Goal: Transaction & Acquisition: Purchase product/service

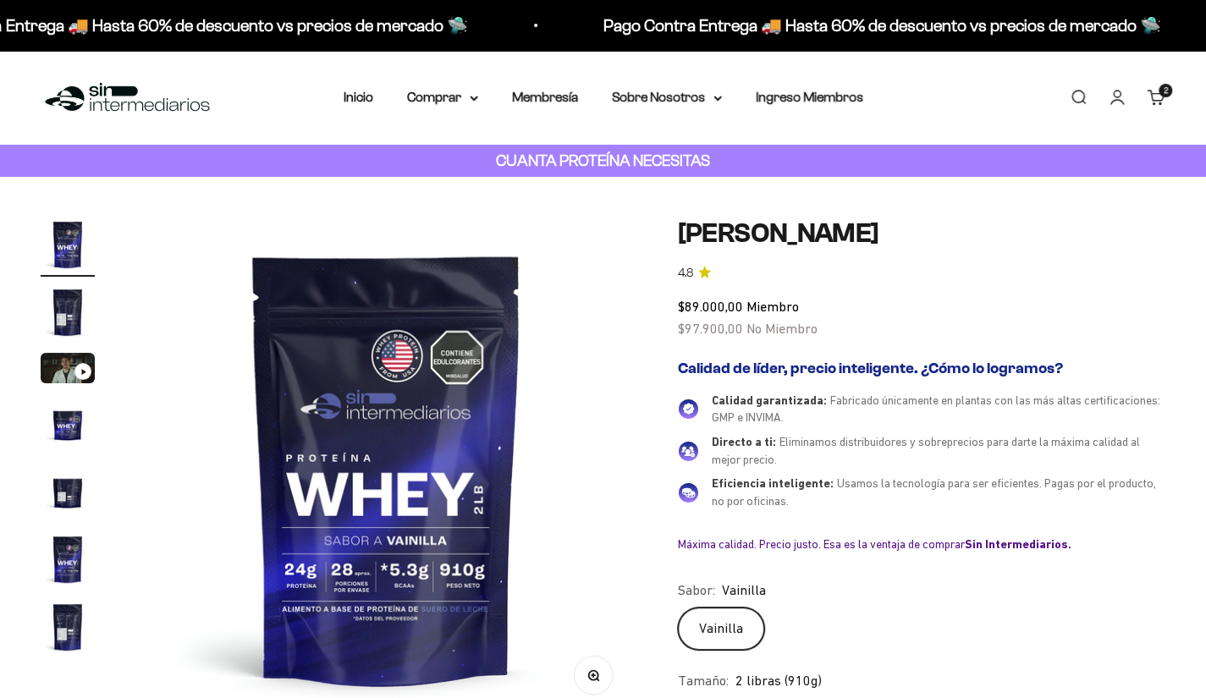
click at [1163, 97] on cart-count "2 artículos 2" at bounding box center [1166, 91] width 14 height 14
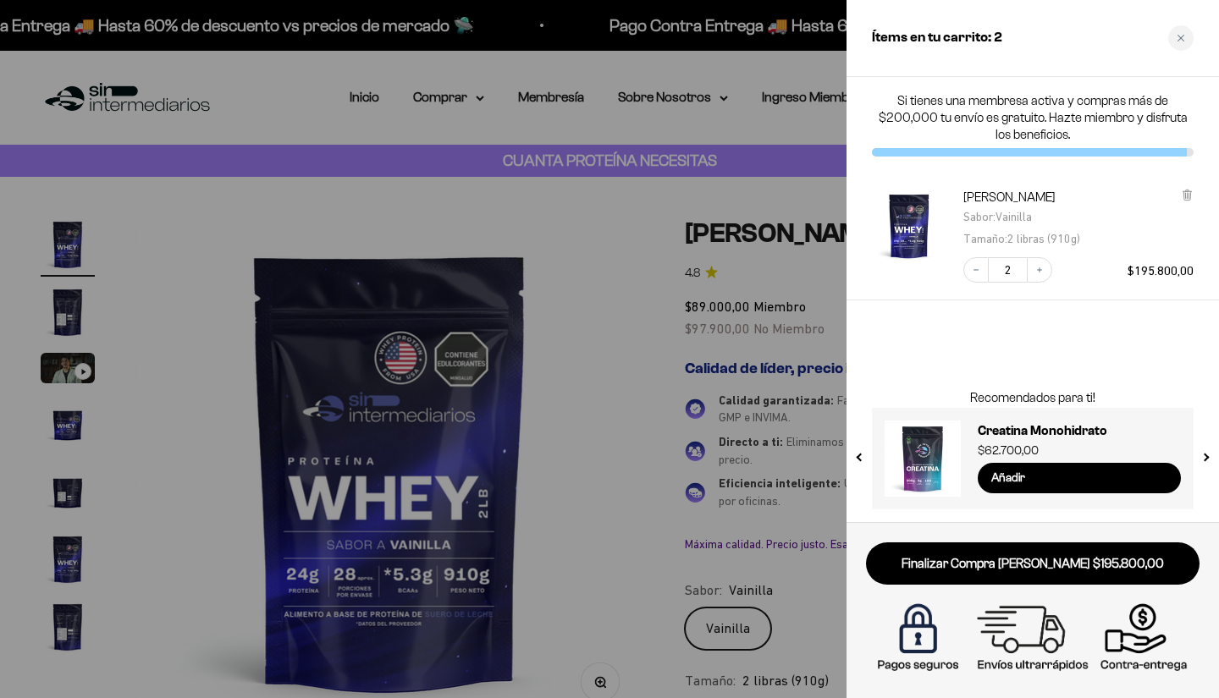
click at [778, 345] on div at bounding box center [609, 349] width 1219 height 698
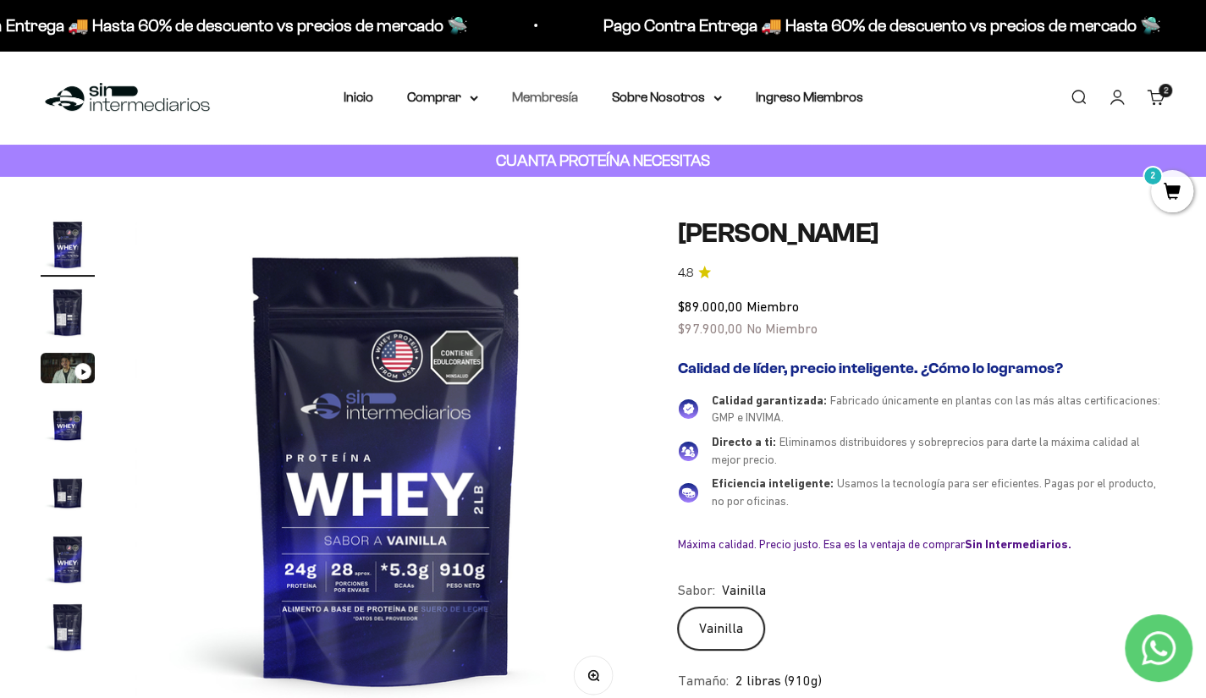
click at [556, 96] on link "Membresía" at bounding box center [545, 97] width 66 height 14
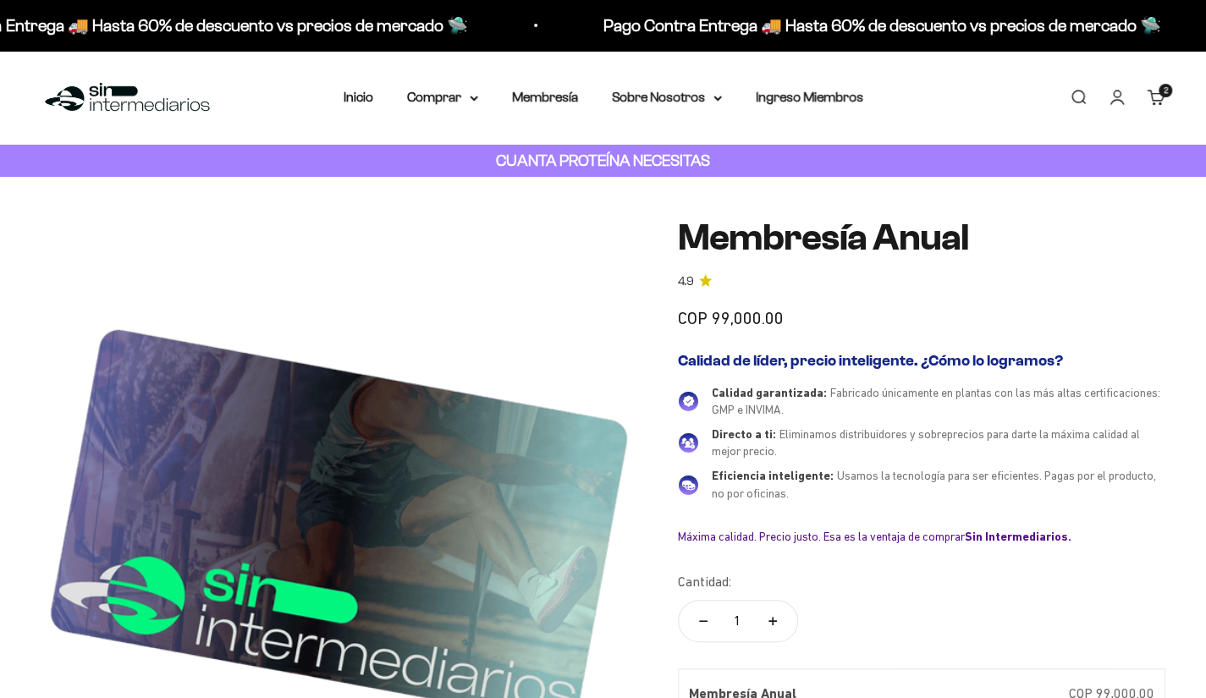
click at [775, 105] on li "Ingreso Miembros" at bounding box center [810, 97] width 108 height 22
click at [836, 86] on li "Ingreso Miembros" at bounding box center [810, 97] width 108 height 22
click at [817, 94] on link "Ingreso Miembros" at bounding box center [810, 97] width 108 height 14
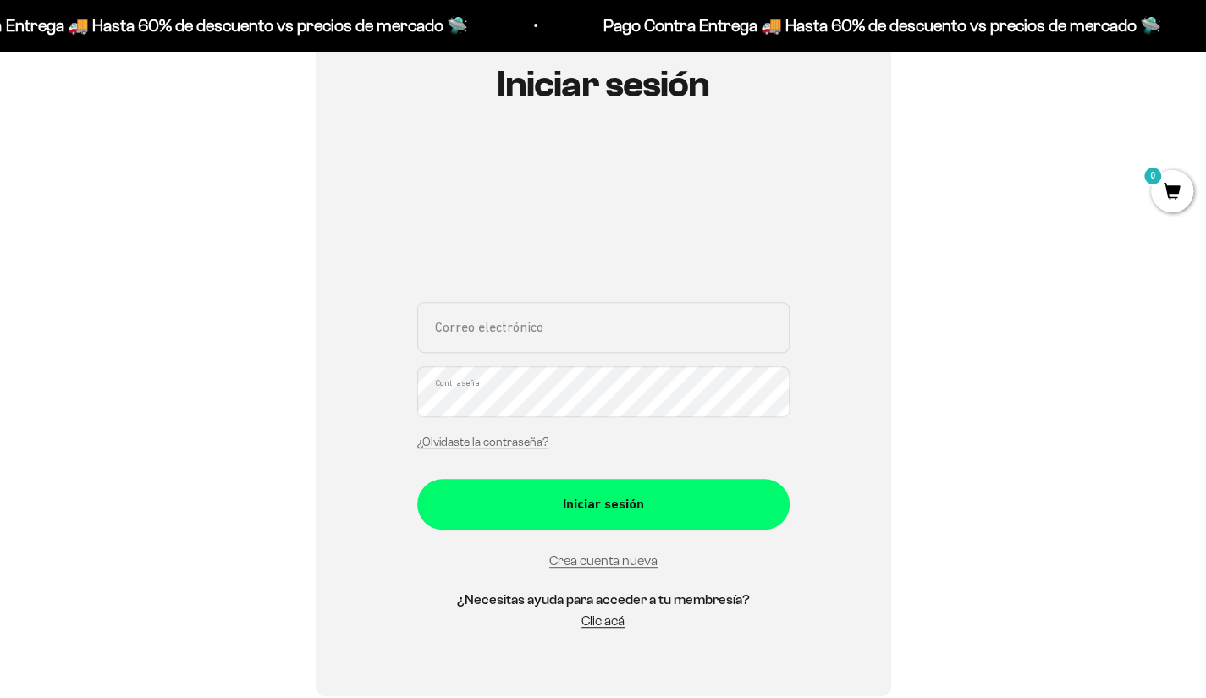
scroll to position [196, 0]
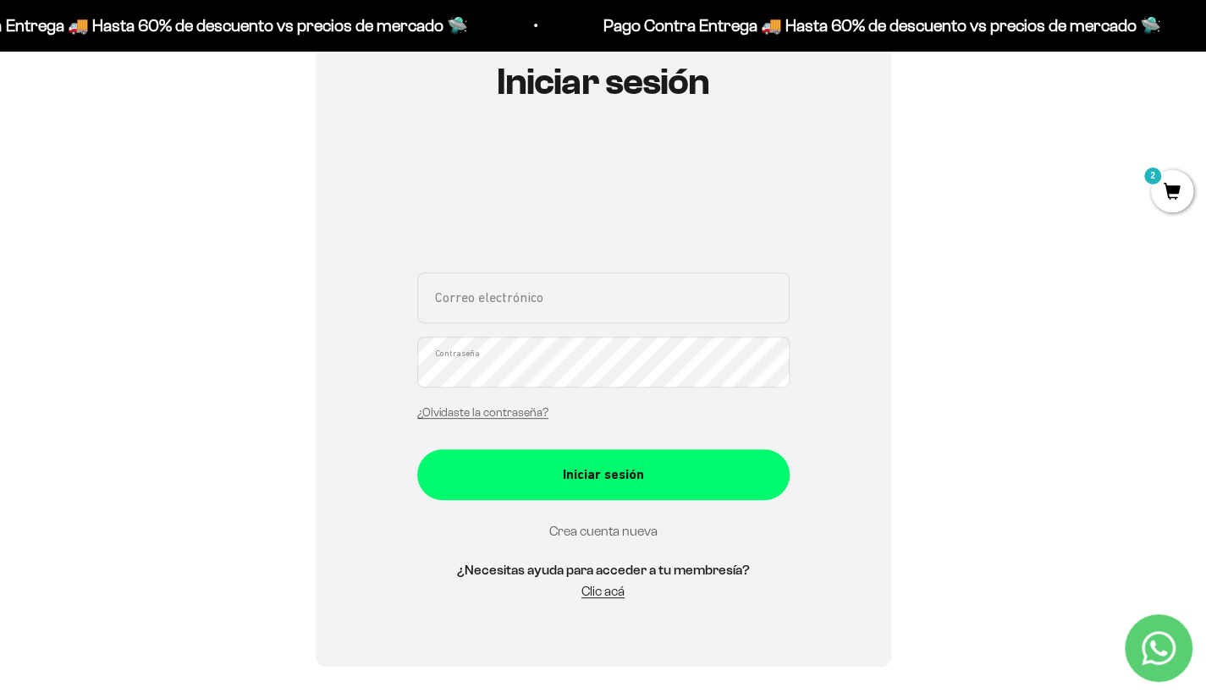
click at [582, 526] on link "Crea cuenta nueva" at bounding box center [603, 531] width 108 height 14
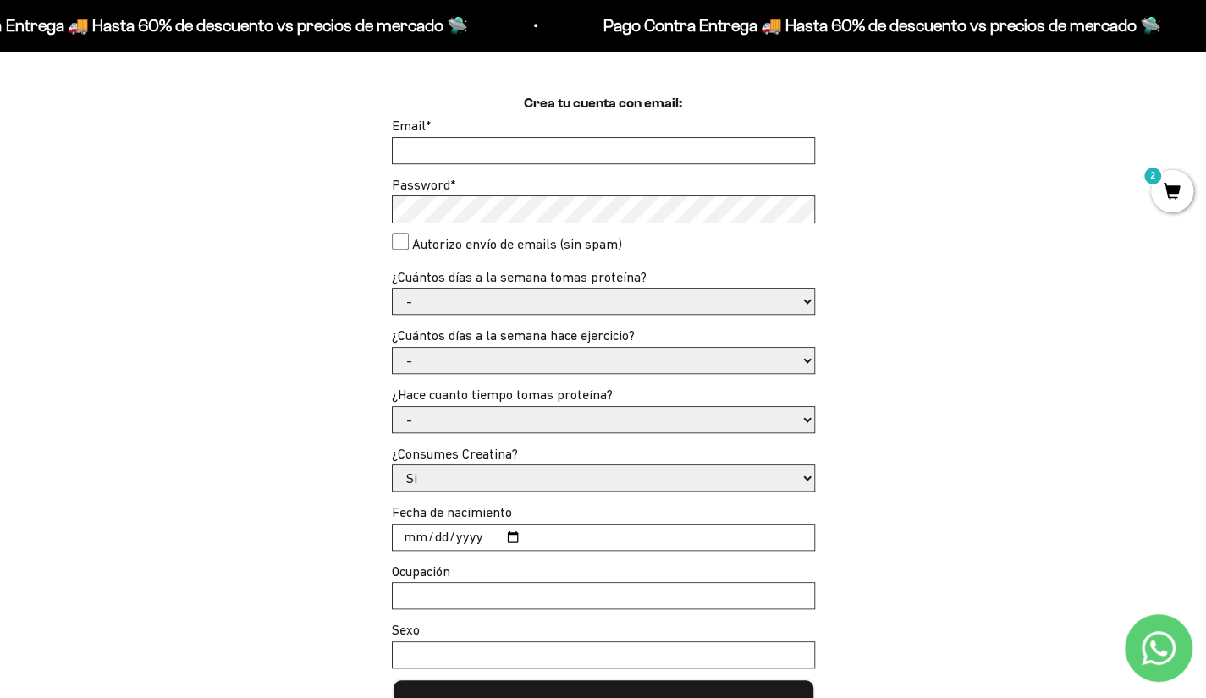
scroll to position [480, 0]
click at [433, 147] on input "Email *" at bounding box center [604, 149] width 422 height 25
click at [522, 158] on input "Email *" at bounding box center [604, 149] width 422 height 25
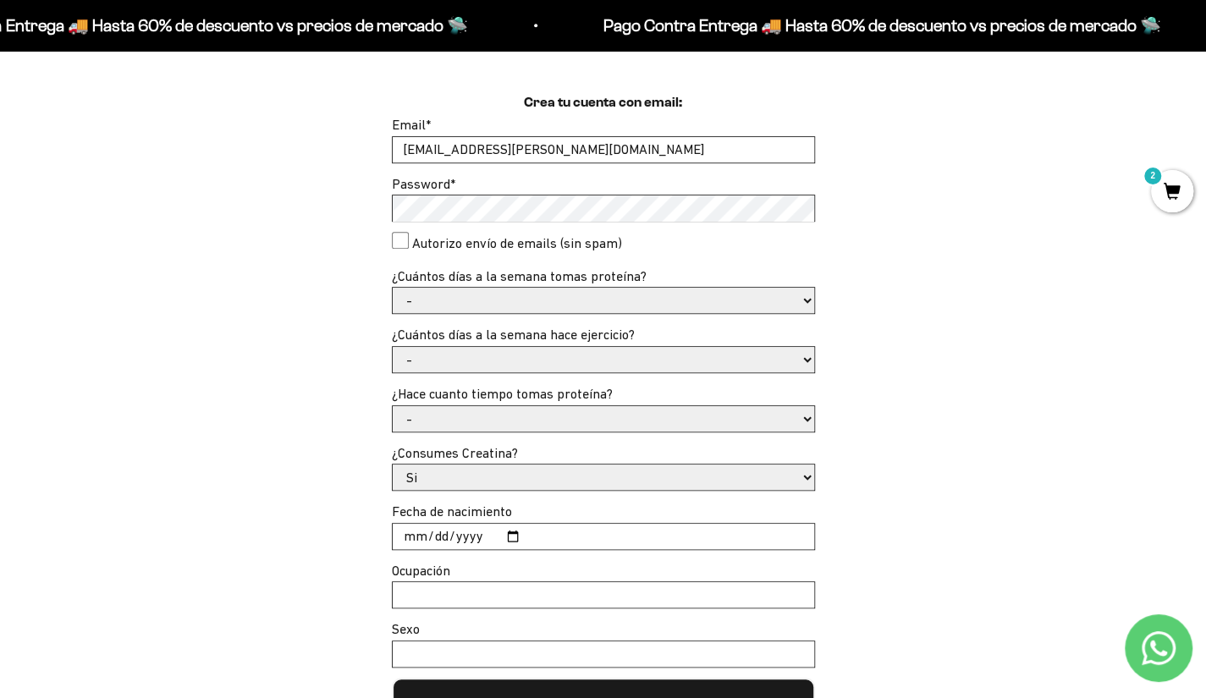
type input "christian.palacio@instaleap.io"
click at [428, 299] on select "- 1 o 2 3 a 5 6 o 7" at bounding box center [604, 300] width 422 height 25
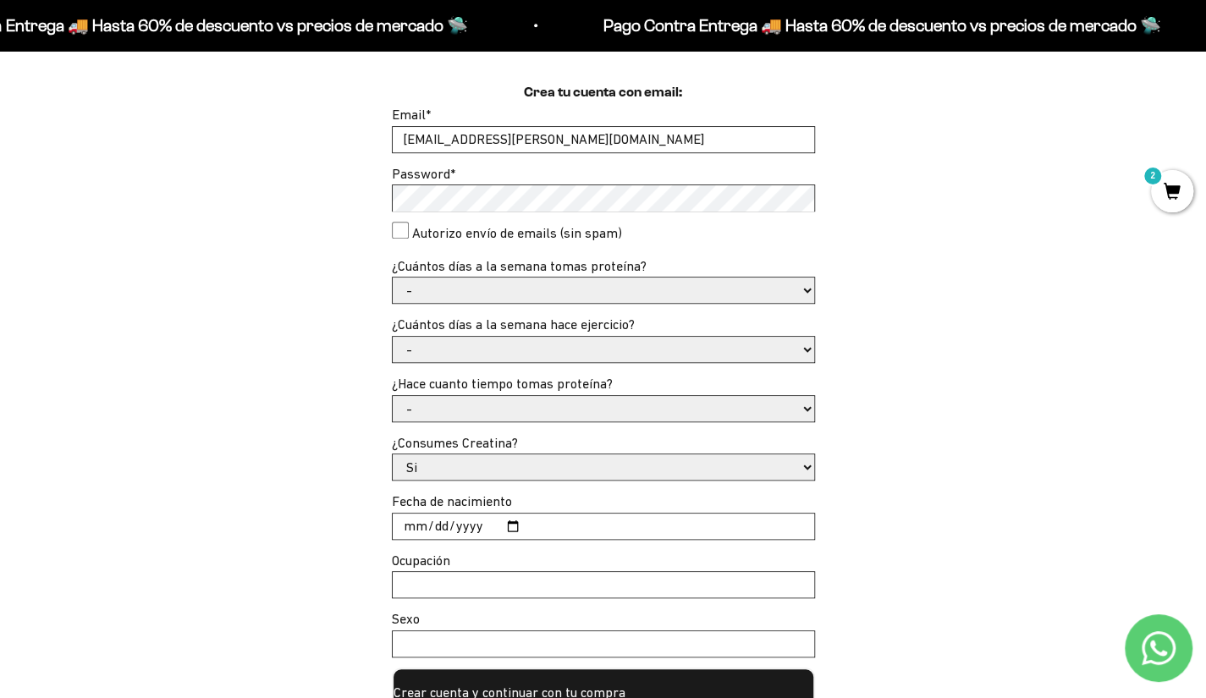
click at [428, 299] on select "- 1 o 2 3 a 5 6 o 7" at bounding box center [604, 290] width 422 height 25
click at [345, 301] on div "Crea tu cuenta con email: Email * christian.palacio@instaleap.io Password * Aut…" at bounding box center [603, 400] width 1125 height 637
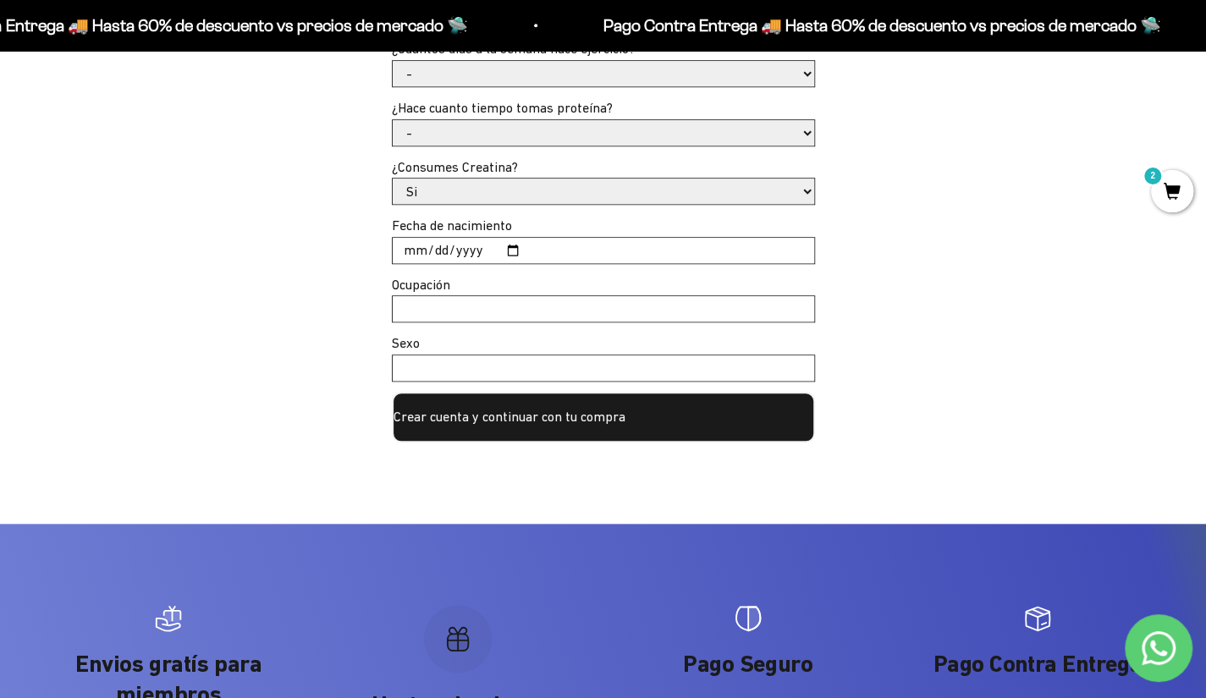
scroll to position [767, 0]
click at [462, 411] on button "Crear cuenta y continuar con tu compra" at bounding box center [603, 416] width 423 height 51
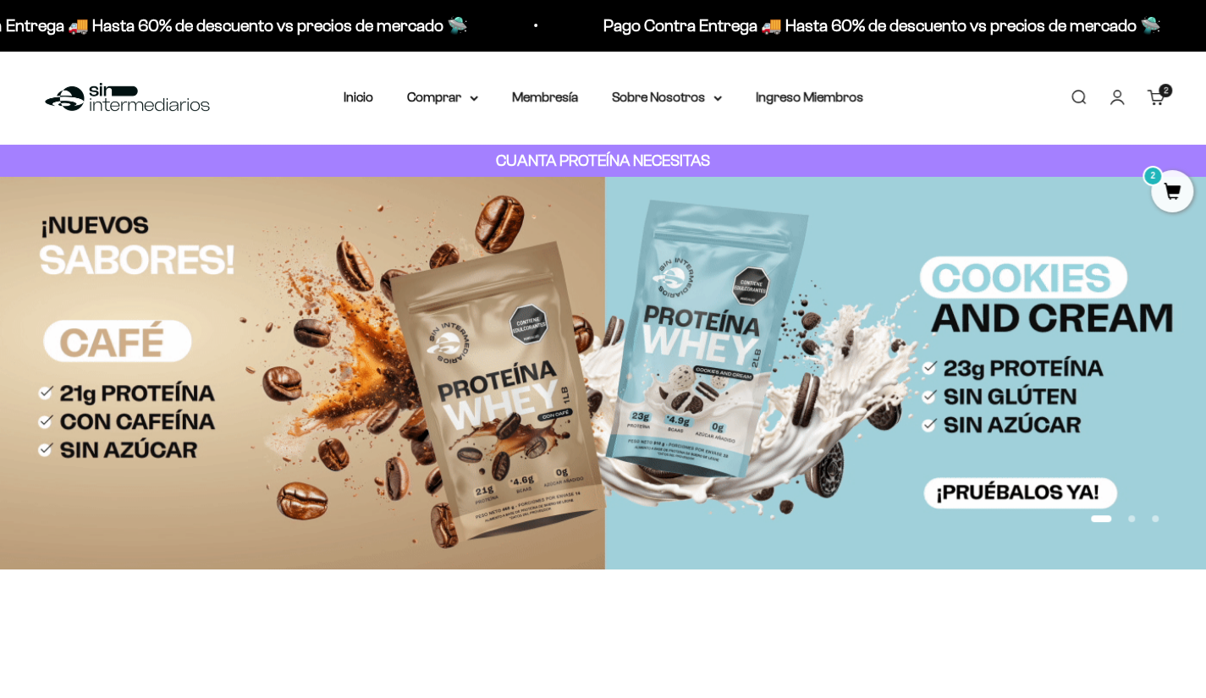
click at [1118, 92] on link "Cuenta" at bounding box center [1117, 97] width 19 height 19
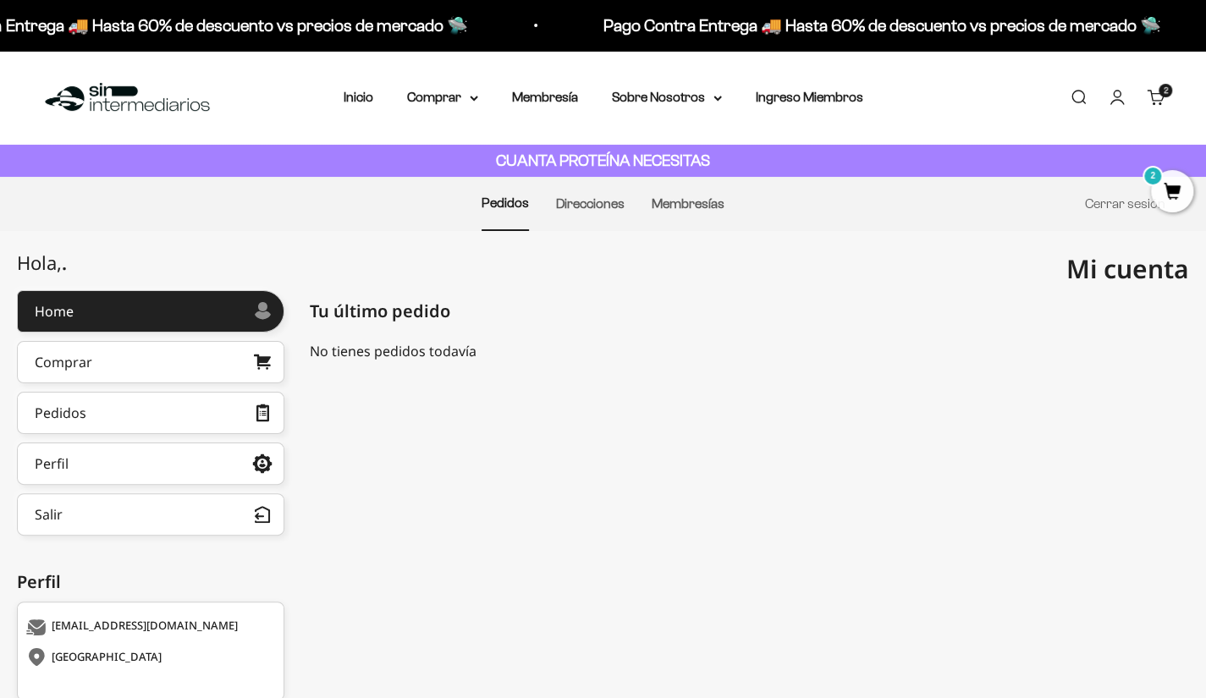
scroll to position [97, 0]
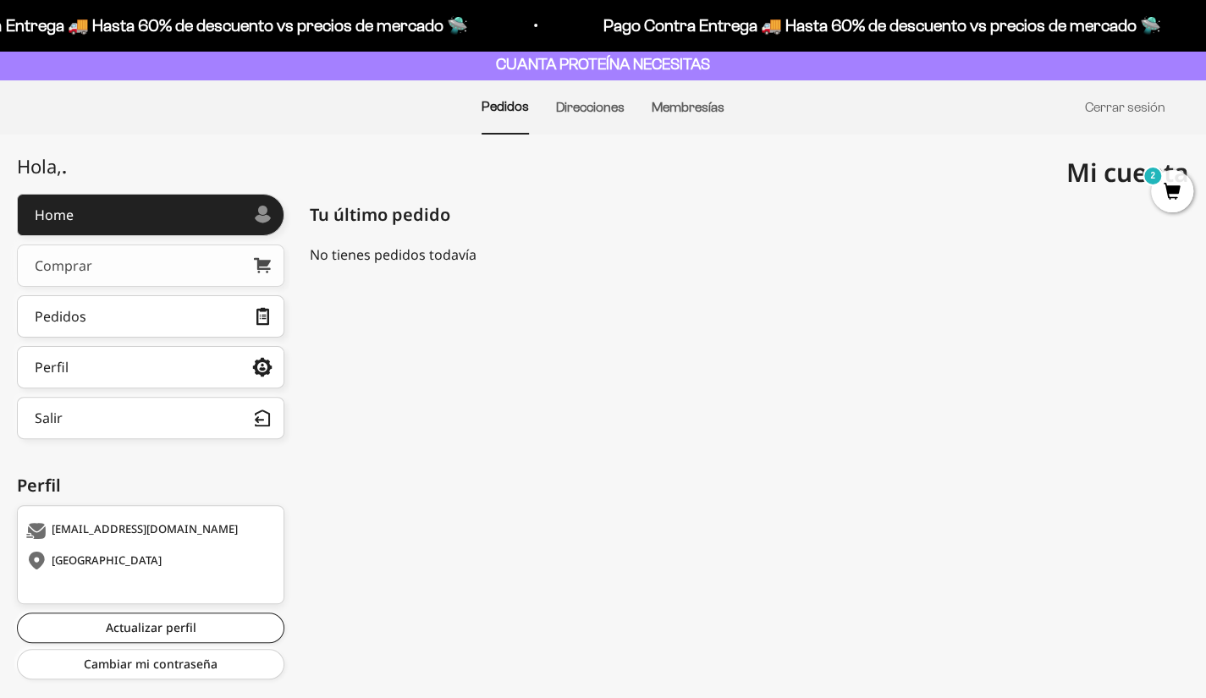
click at [159, 266] on link "Comprar" at bounding box center [151, 266] width 268 height 42
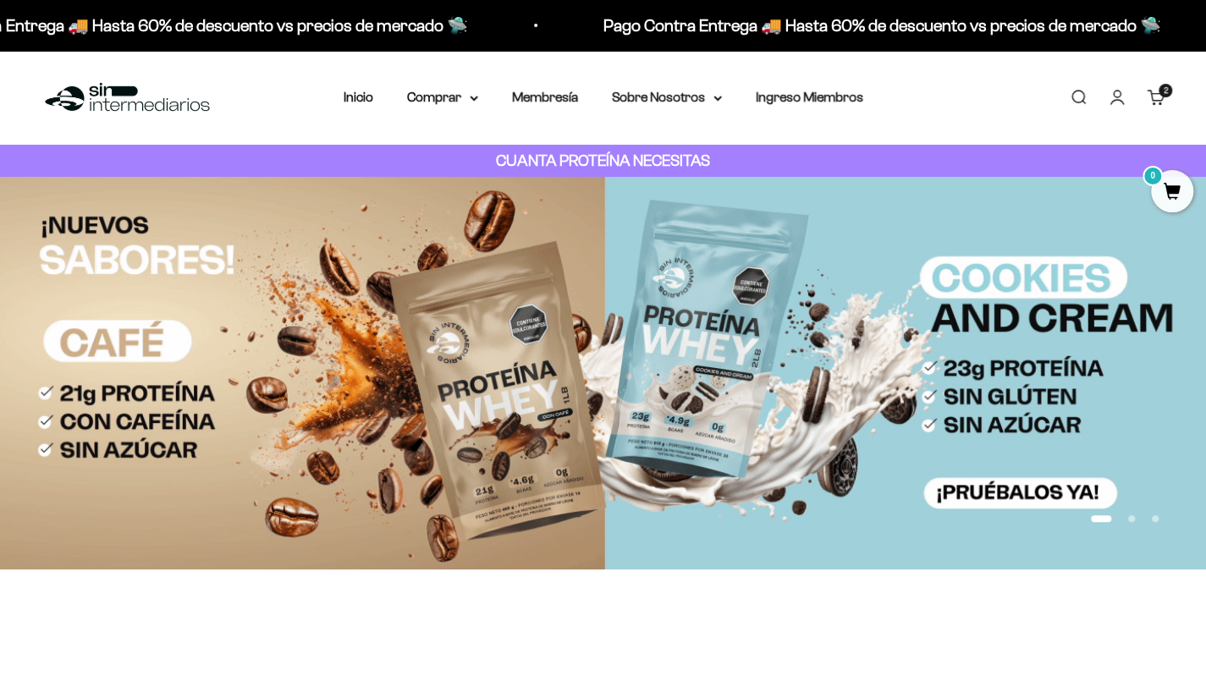
click at [1156, 89] on link "Carrito 2 artículos 2" at bounding box center [1156, 97] width 19 height 19
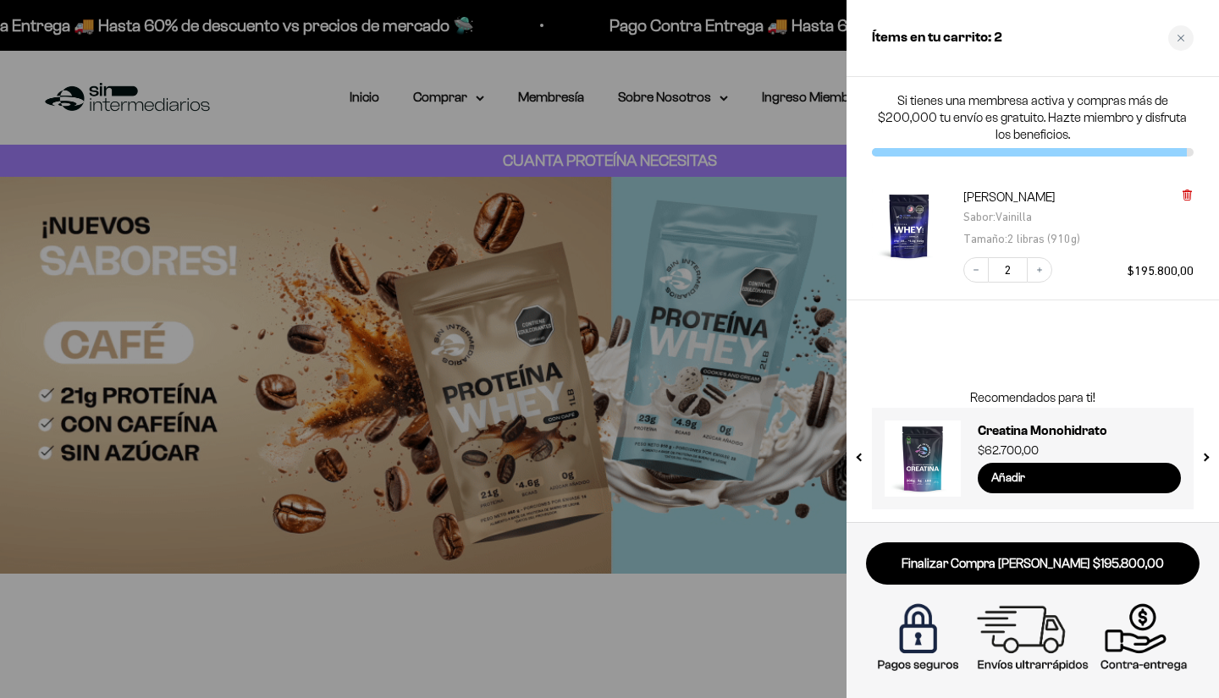
click at [1187, 196] on icon at bounding box center [1186, 194] width 3 height 8
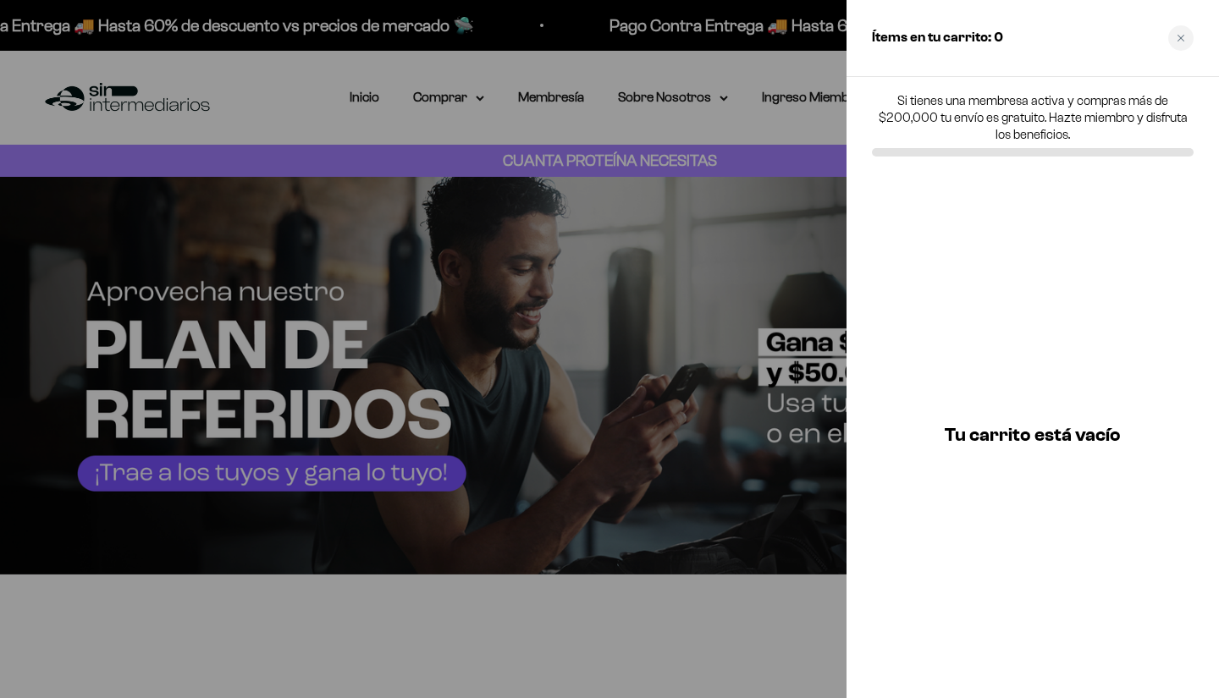
click at [478, 75] on div at bounding box center [609, 349] width 1219 height 698
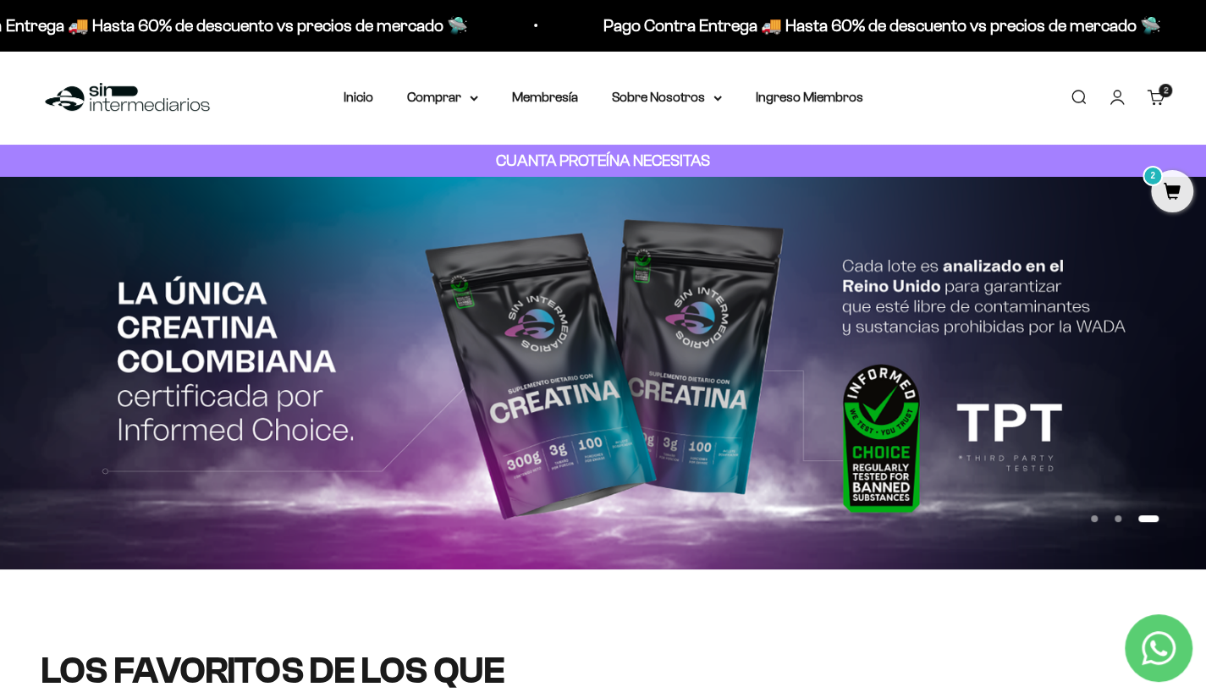
click at [1119, 92] on link "Cuenta" at bounding box center [1117, 97] width 19 height 19
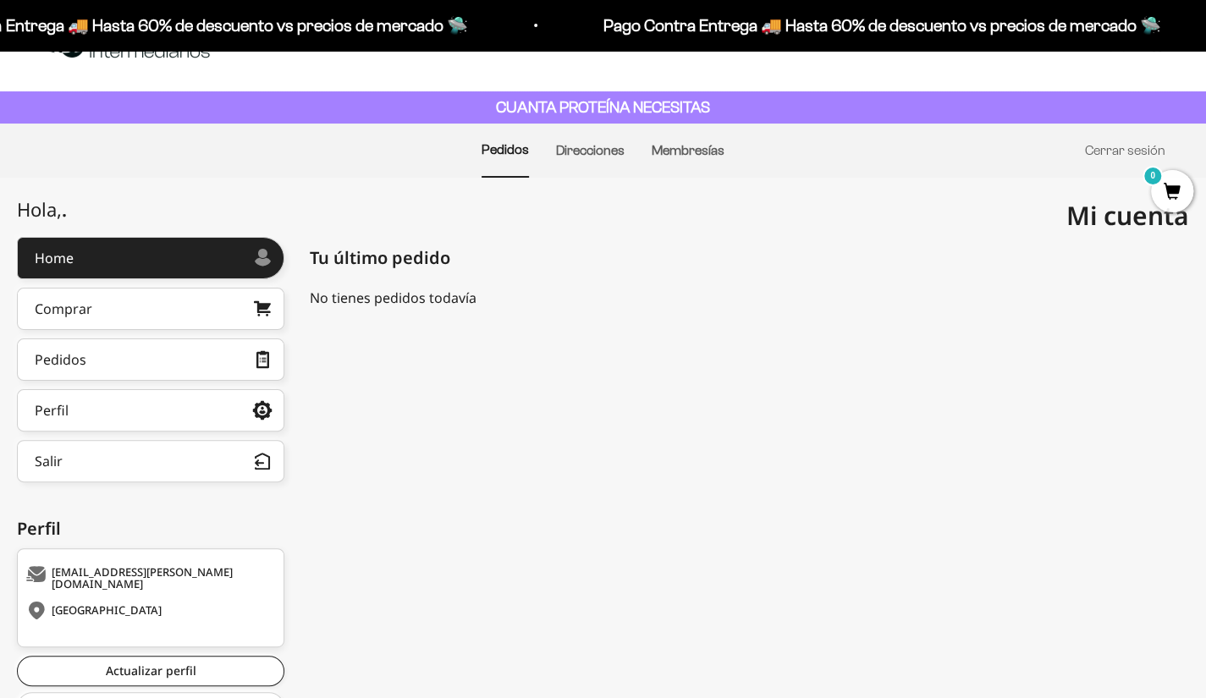
scroll to position [54, 0]
click at [183, 311] on link "Comprar" at bounding box center [151, 308] width 268 height 42
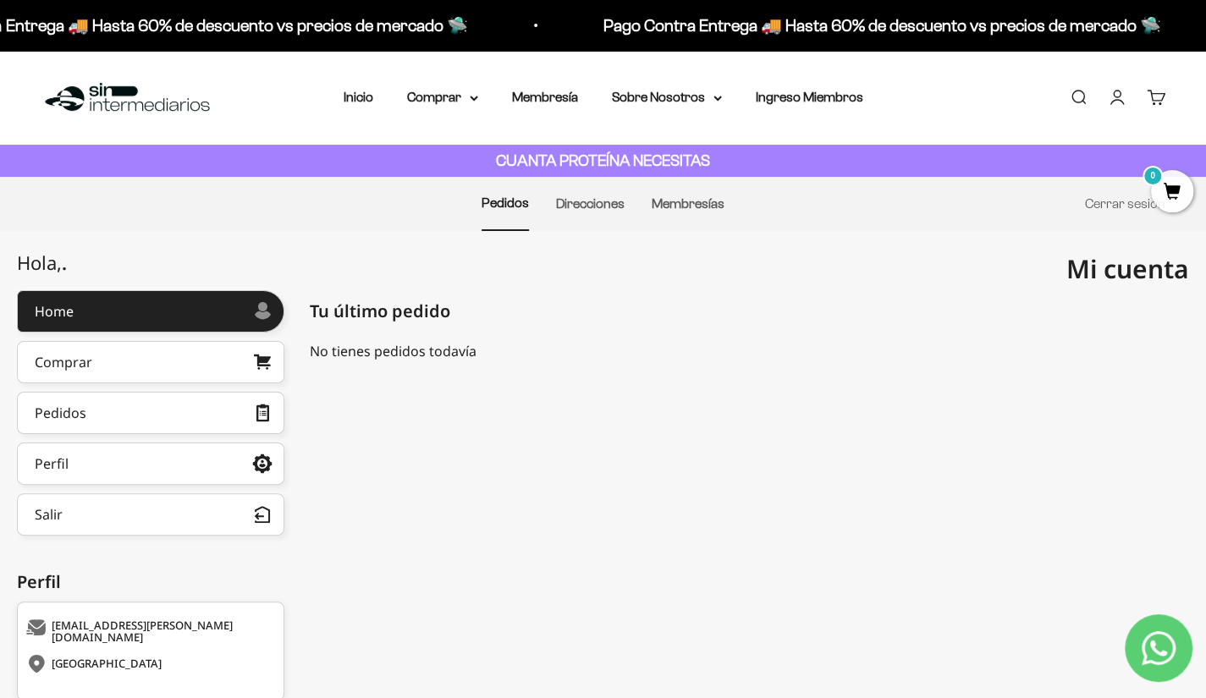
click at [1150, 99] on link "Carrito 0" at bounding box center [1156, 97] width 19 height 19
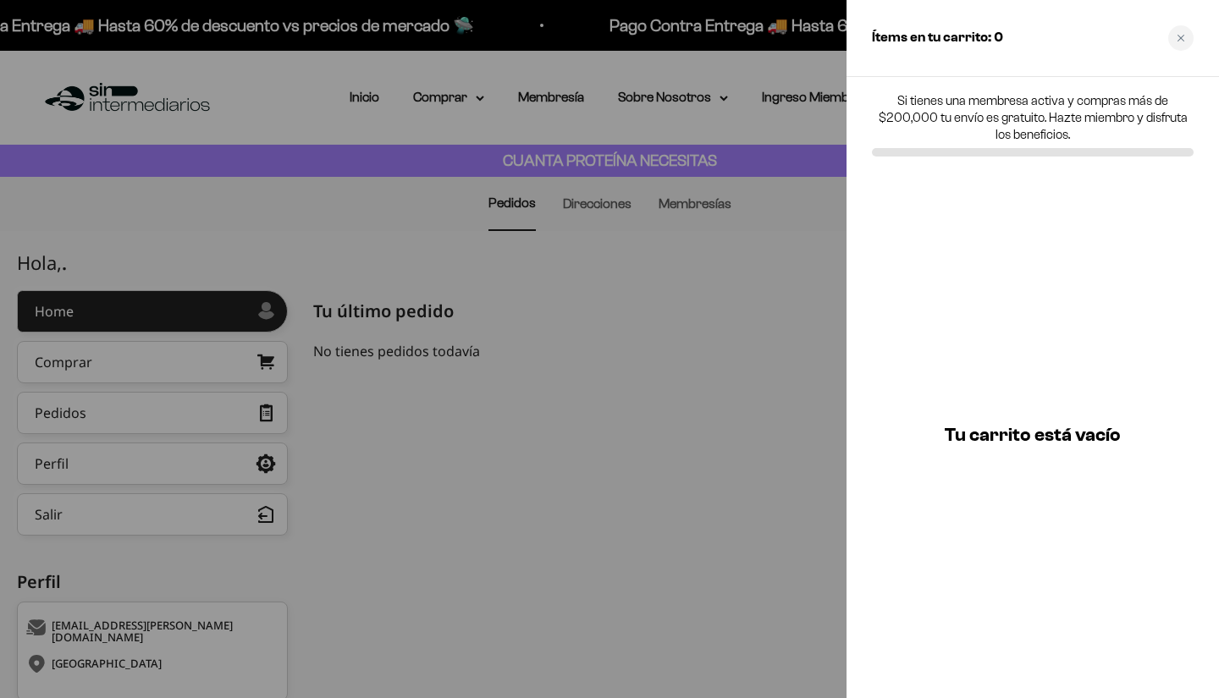
click at [811, 292] on div at bounding box center [609, 349] width 1219 height 698
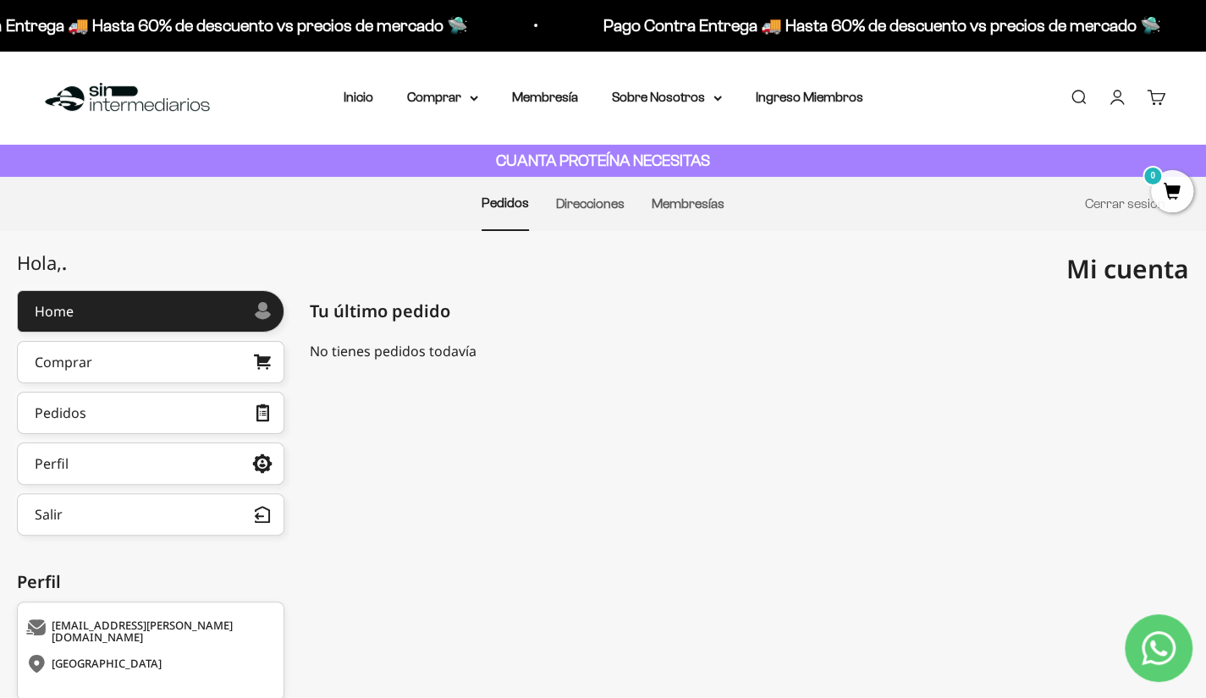
click at [1170, 92] on cart-count "0" at bounding box center [1166, 91] width 14 height 14
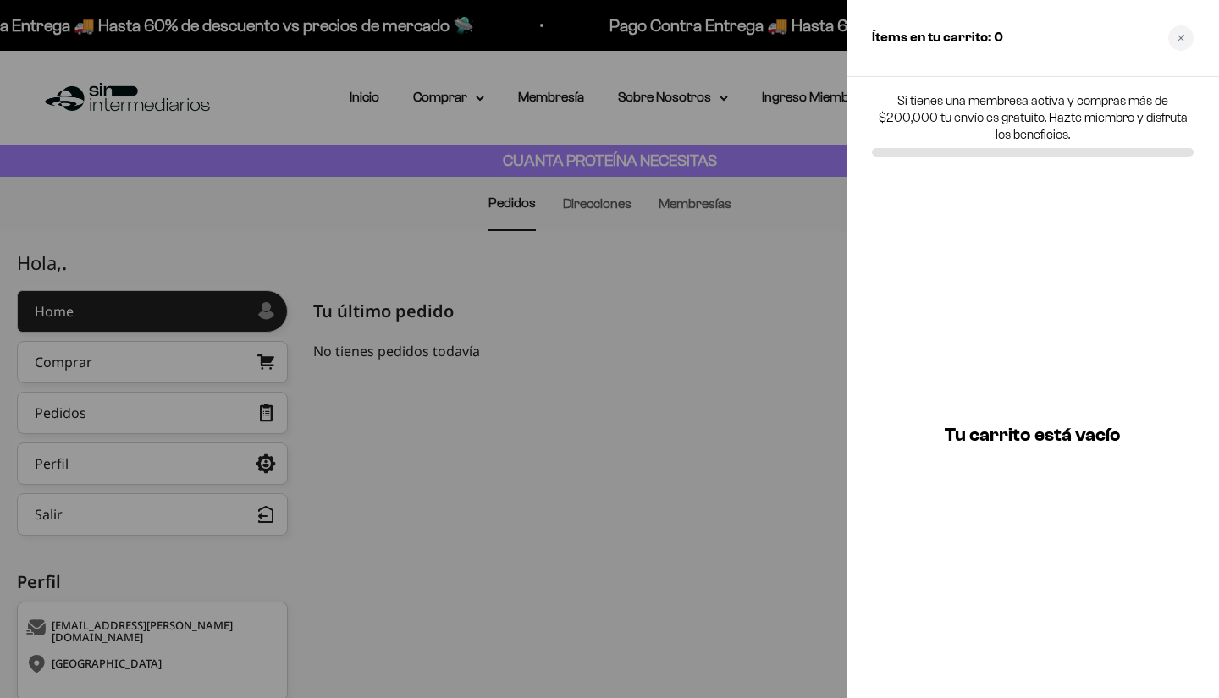
click at [796, 301] on div at bounding box center [609, 349] width 1219 height 698
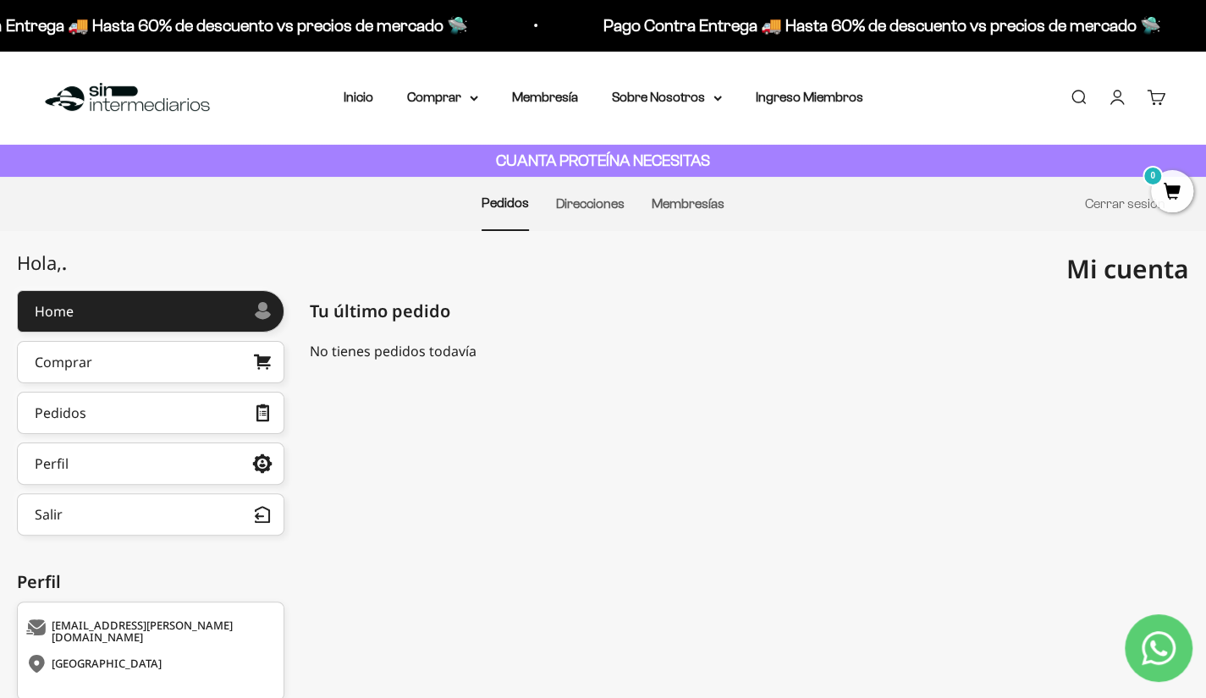
click at [1111, 100] on link "Cuenta" at bounding box center [1117, 97] width 19 height 19
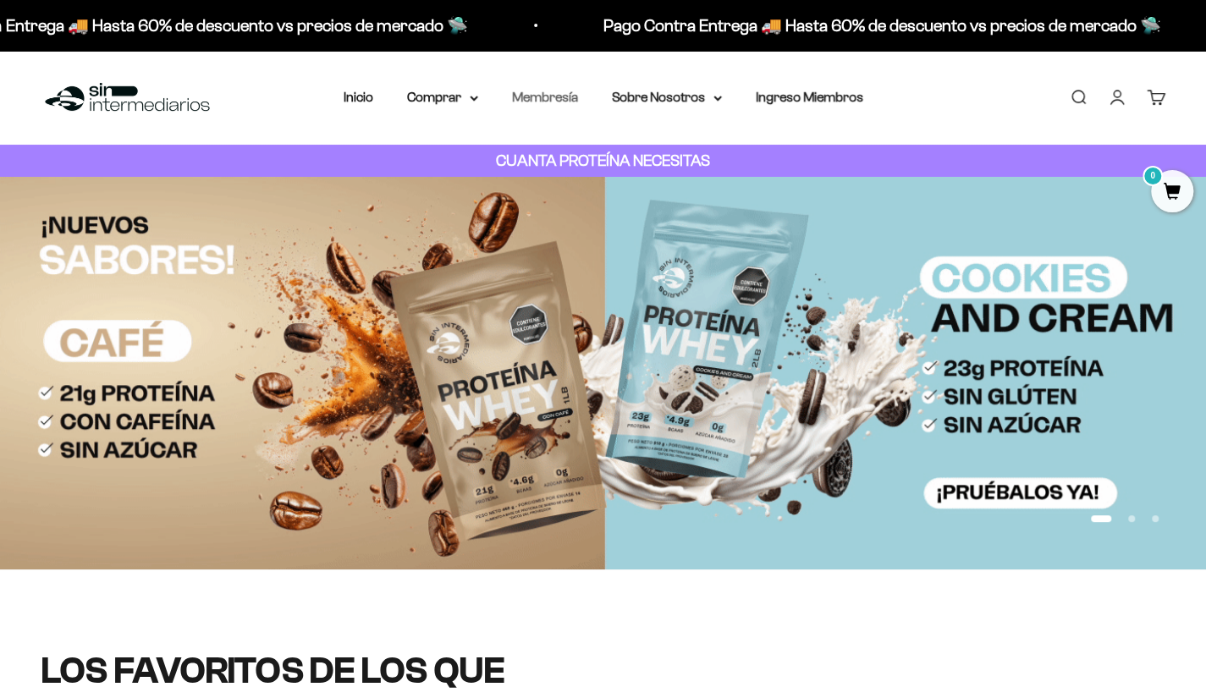
click at [549, 97] on link "Membresía" at bounding box center [545, 97] width 66 height 14
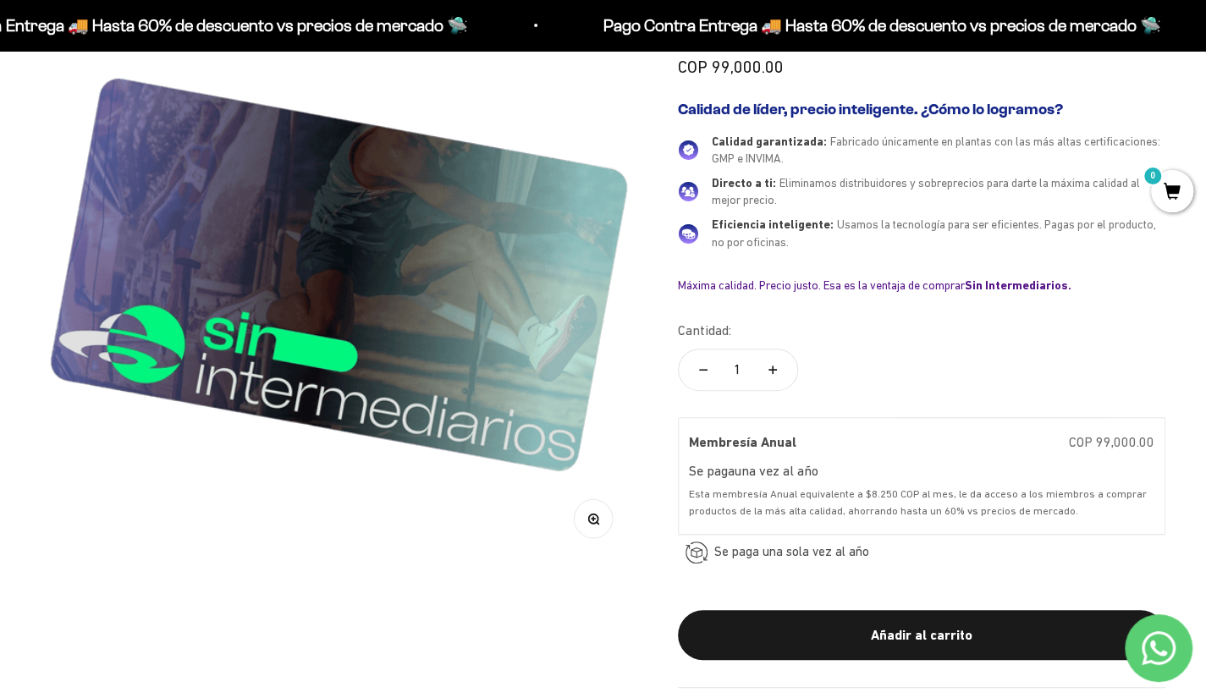
scroll to position [252, 0]
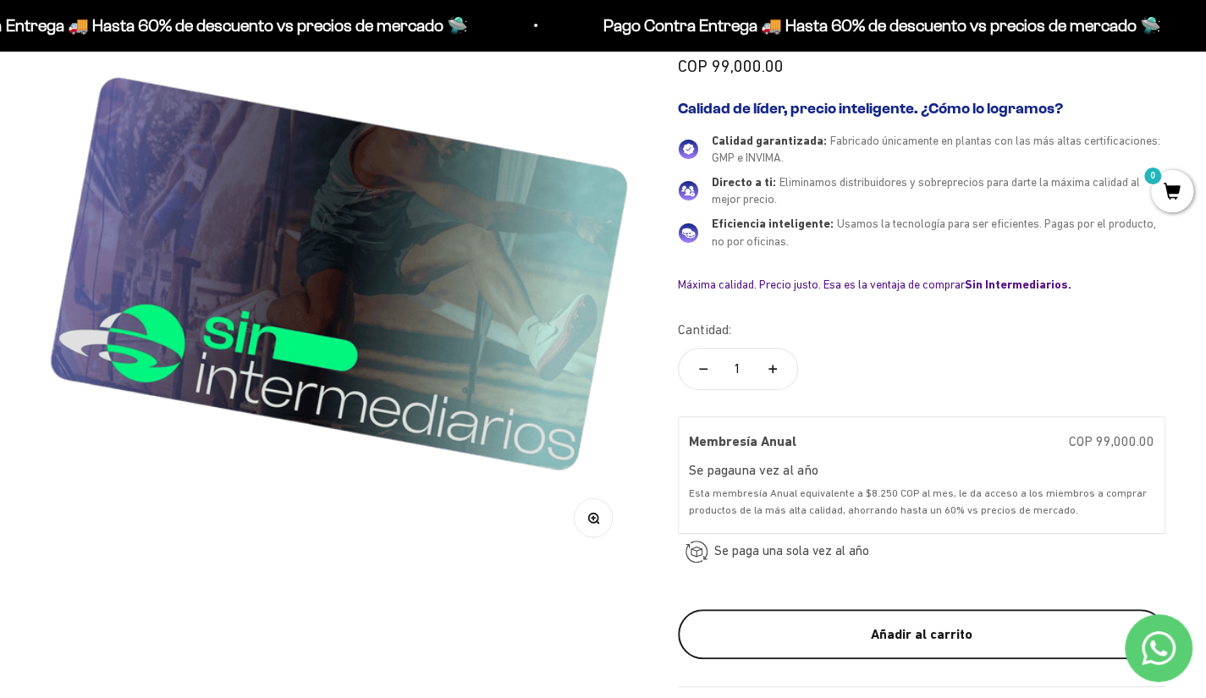
click at [803, 624] on div "Añadir al carrito" at bounding box center [922, 635] width 420 height 22
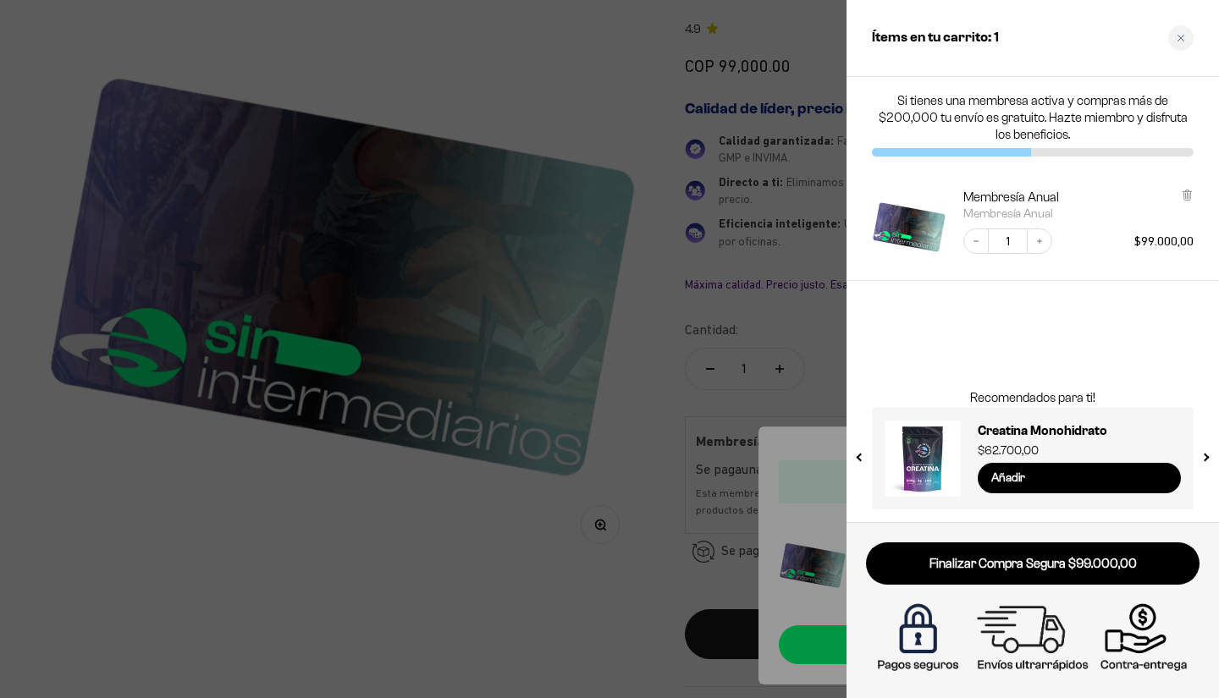
click at [953, 317] on div "Si tienes una membresa activa y compras más de $200,000 tu envío es gratuito. H…" at bounding box center [1033, 299] width 373 height 445
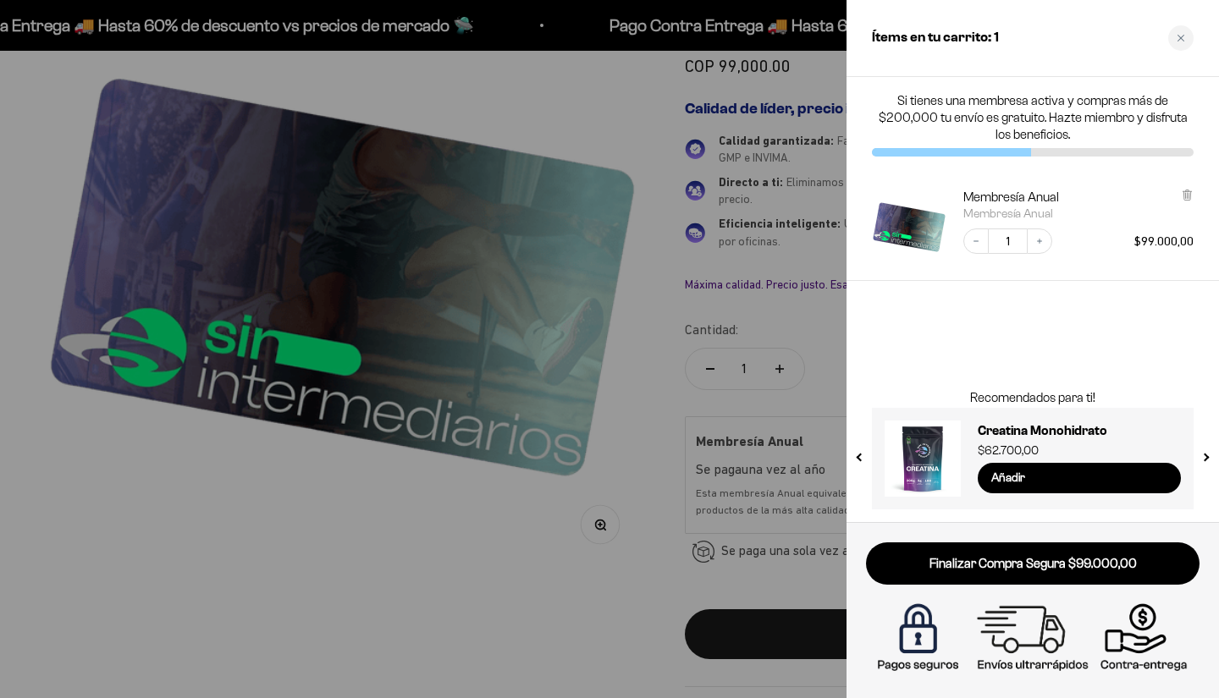
click at [618, 417] on div at bounding box center [609, 349] width 1219 height 698
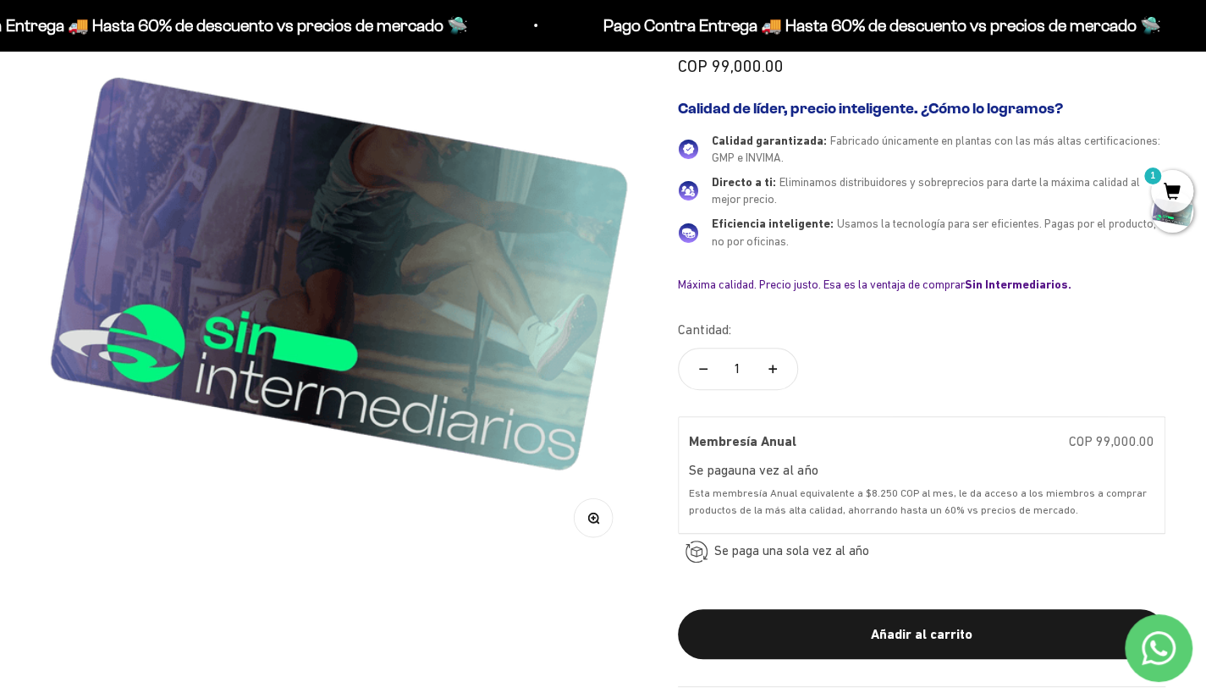
scroll to position [0, 0]
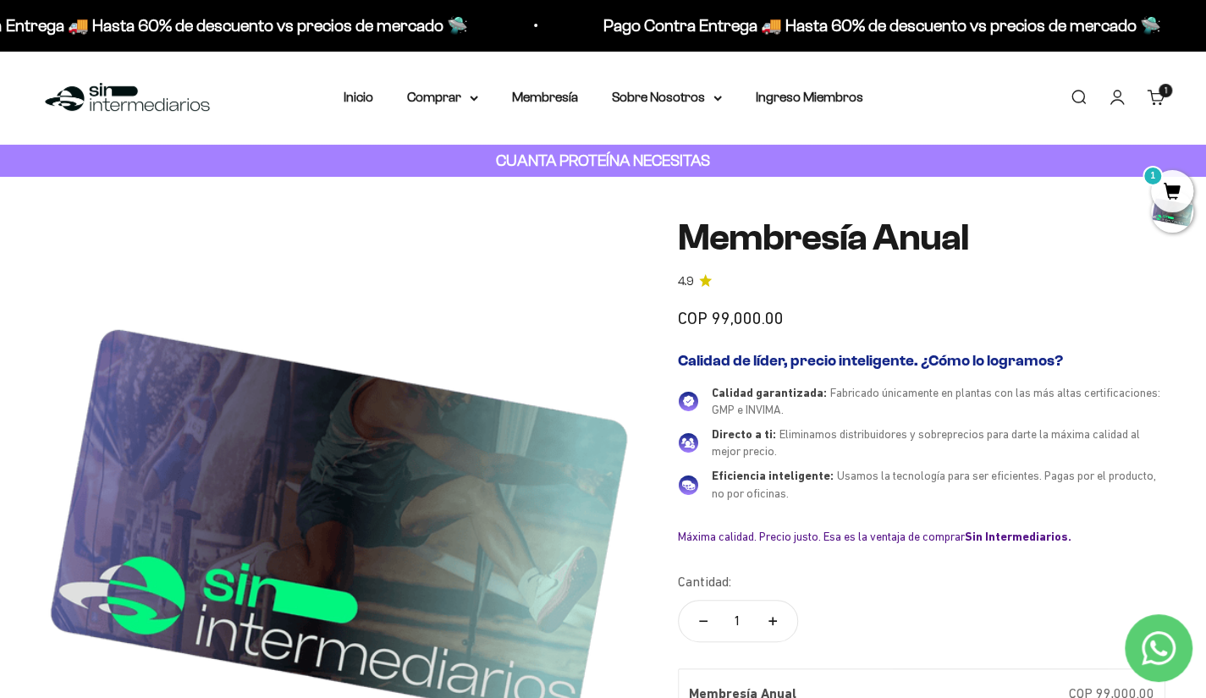
click at [1151, 92] on link "Carrito 1" at bounding box center [1156, 97] width 19 height 19
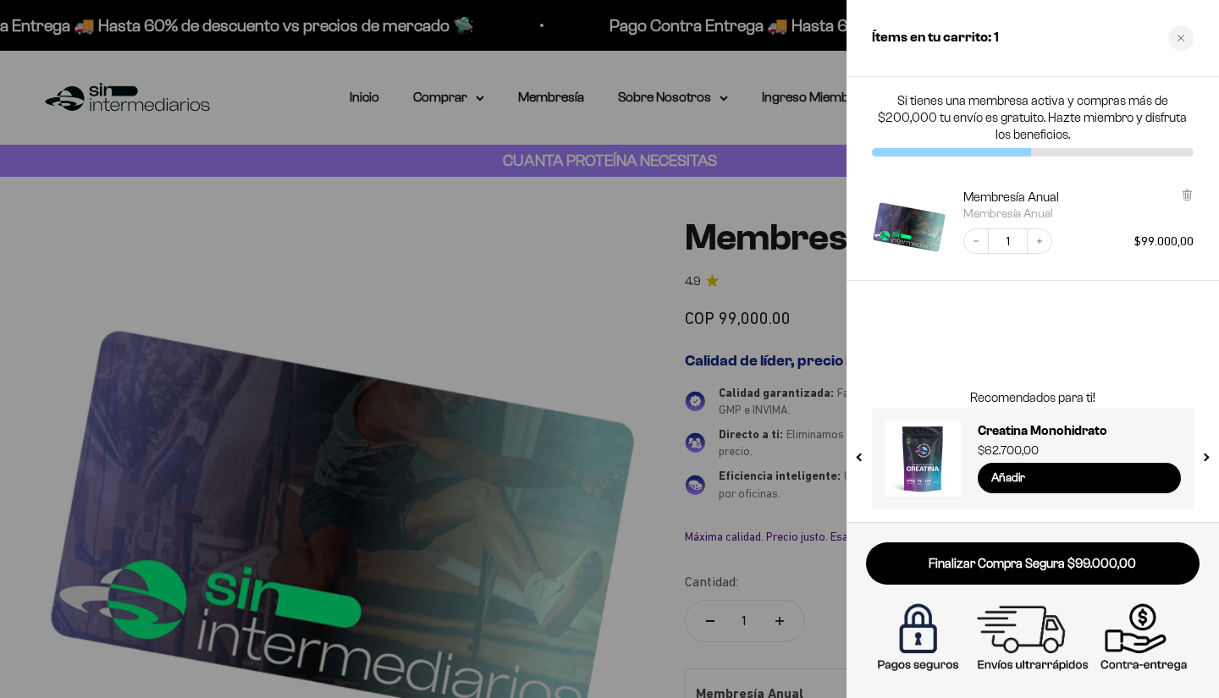
click at [422, 210] on div at bounding box center [609, 349] width 1219 height 698
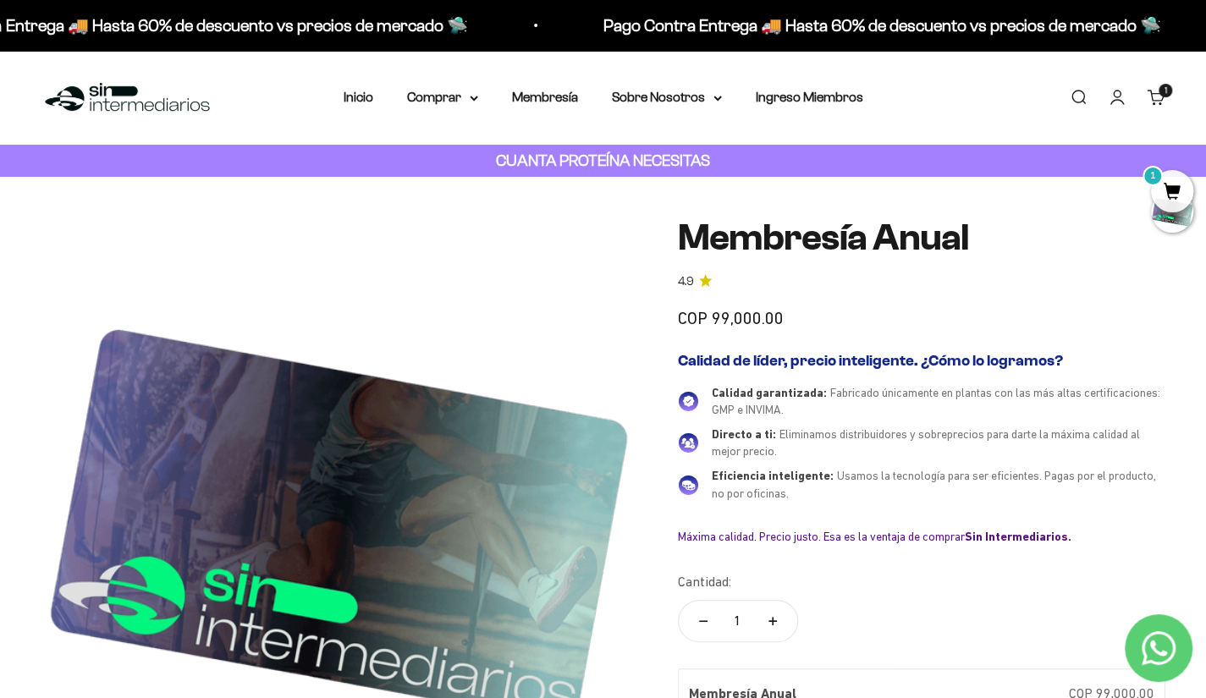
click at [1153, 89] on link "Carrito 1" at bounding box center [1156, 97] width 19 height 19
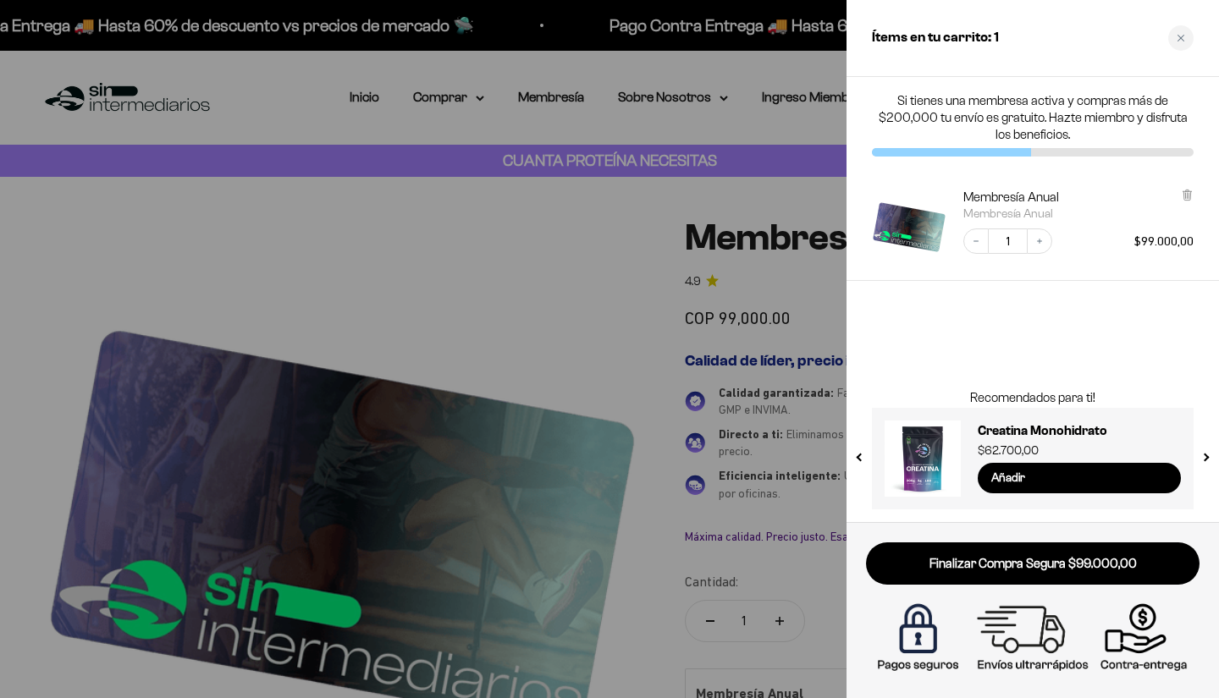
click at [560, 226] on div at bounding box center [609, 349] width 1219 height 698
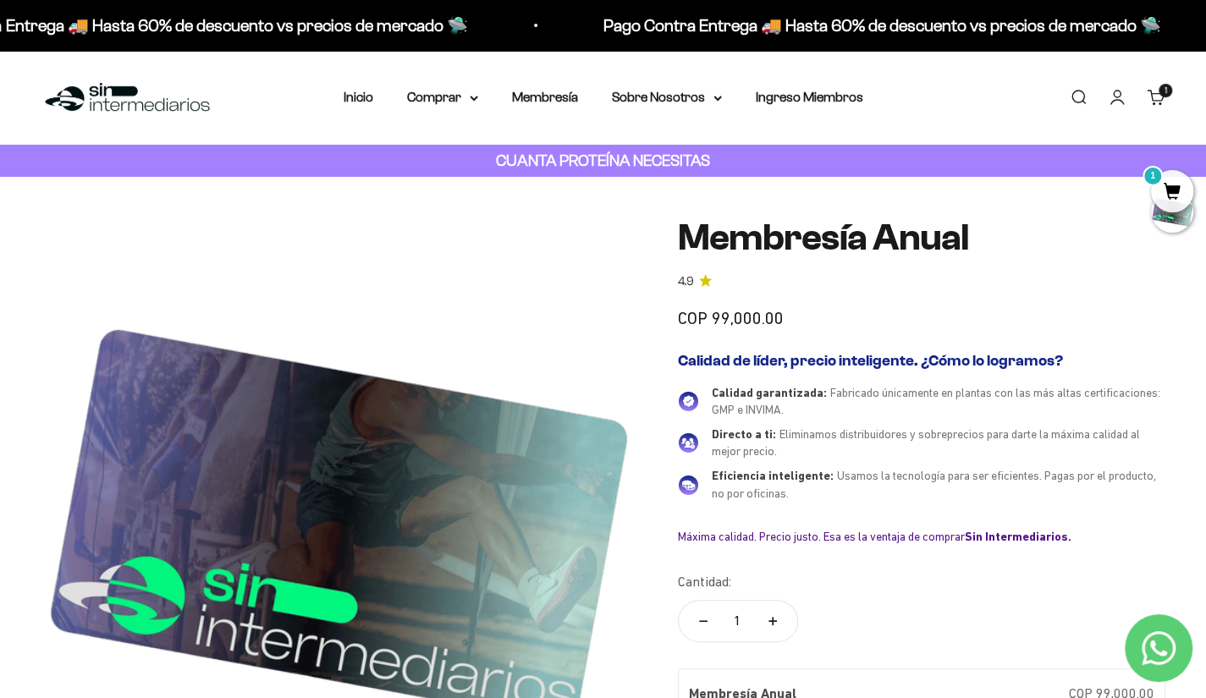
click at [1153, 174] on mark "1" at bounding box center [1153, 176] width 20 height 20
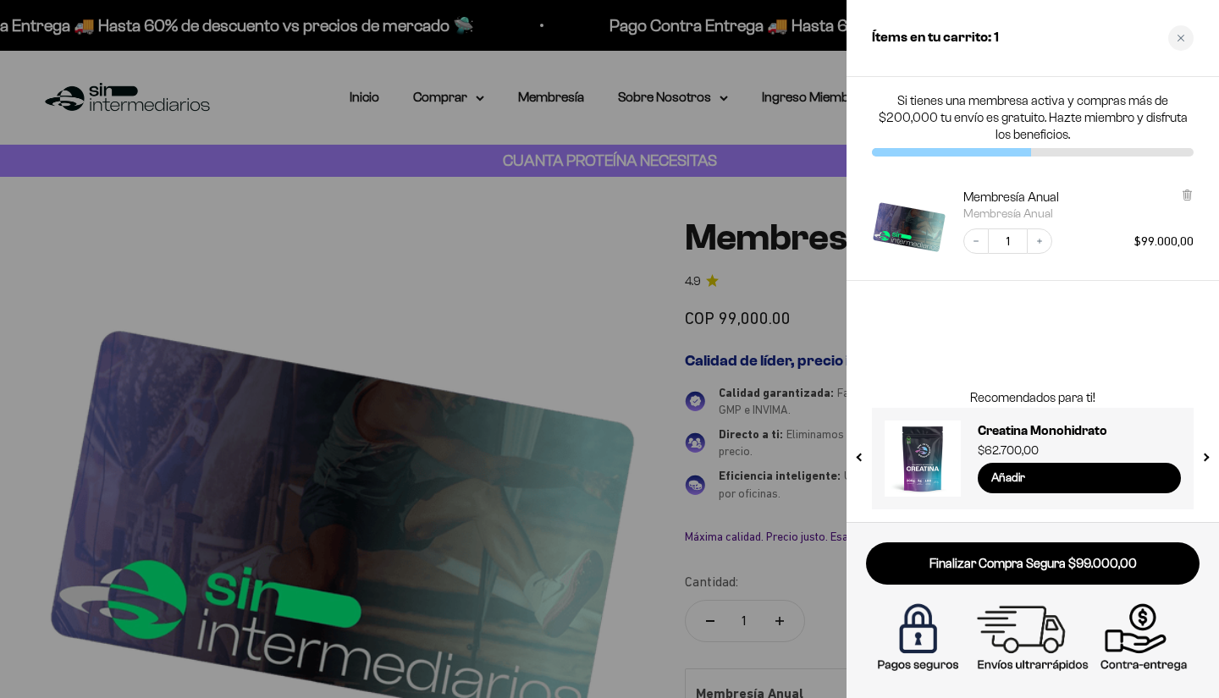
click at [459, 143] on div at bounding box center [609, 349] width 1219 height 698
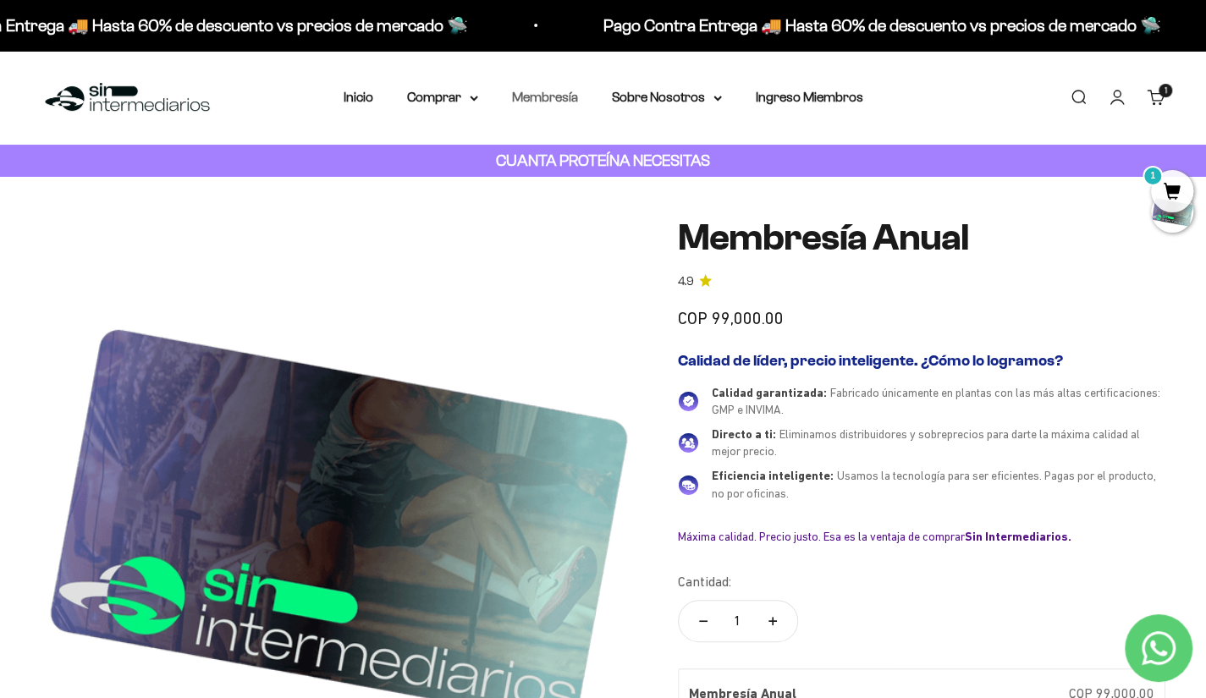
click at [518, 96] on link "Membresía" at bounding box center [545, 97] width 66 height 14
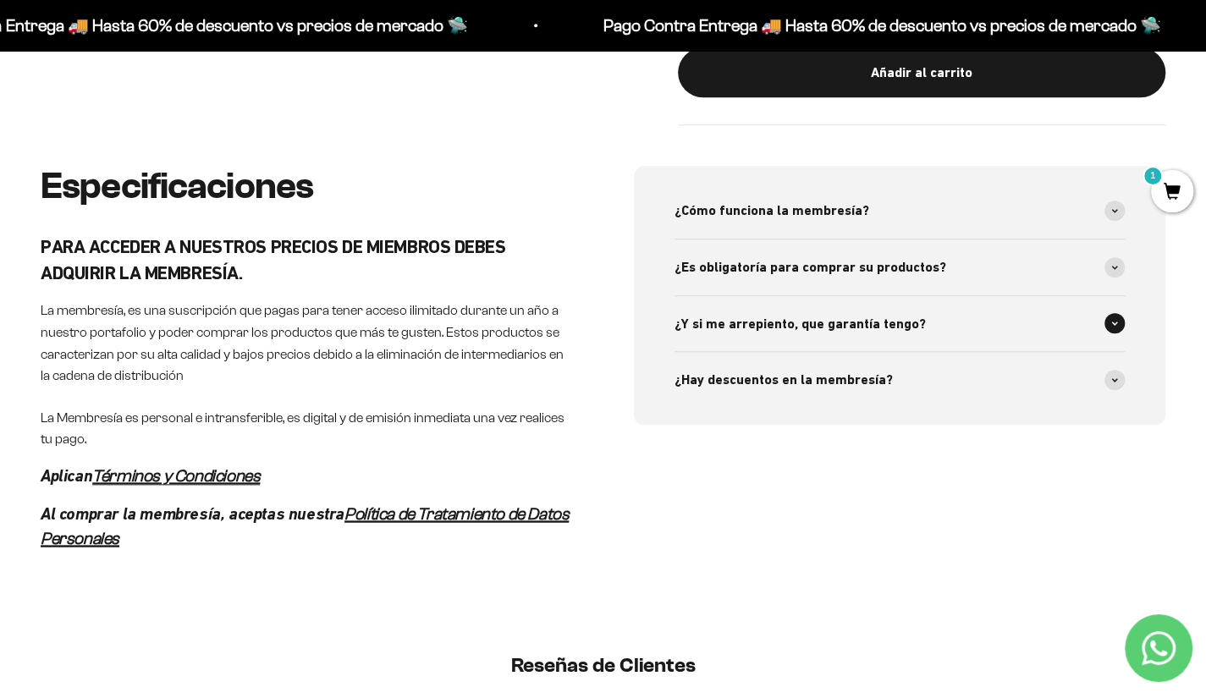
scroll to position [814, 0]
click at [813, 372] on span "¿Hay descuentos en la membresía?" at bounding box center [784, 381] width 218 height 22
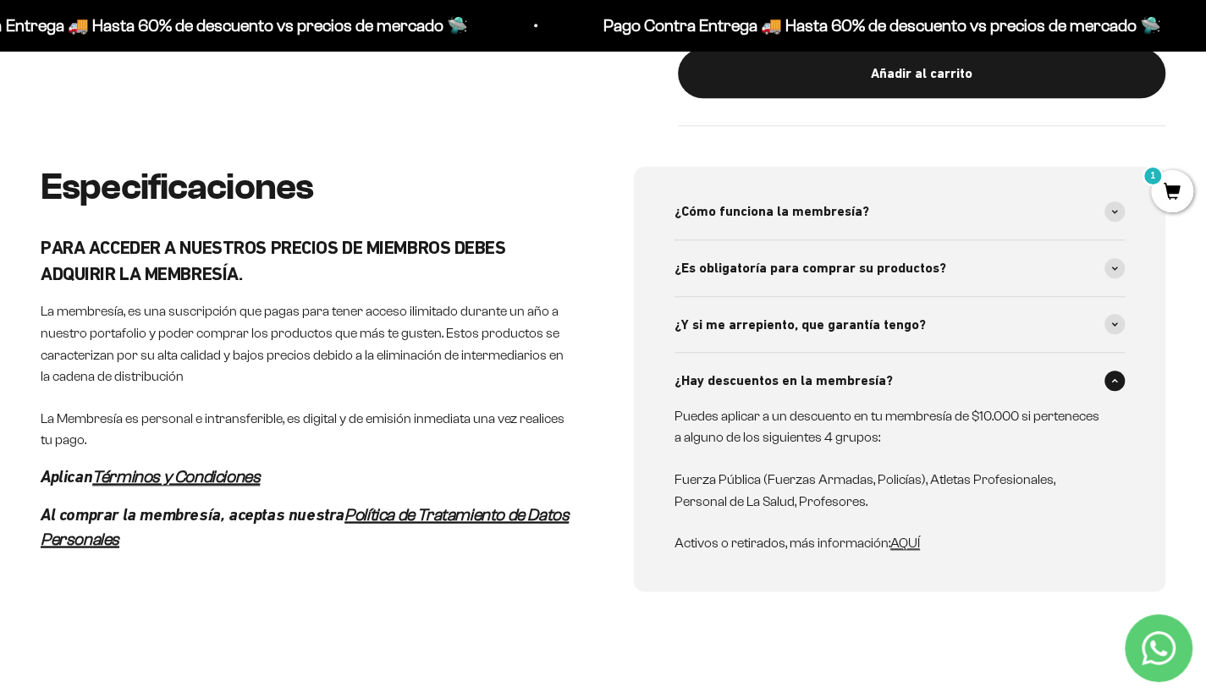
click at [813, 372] on span "¿Hay descuentos en la membresía?" at bounding box center [784, 381] width 218 height 22
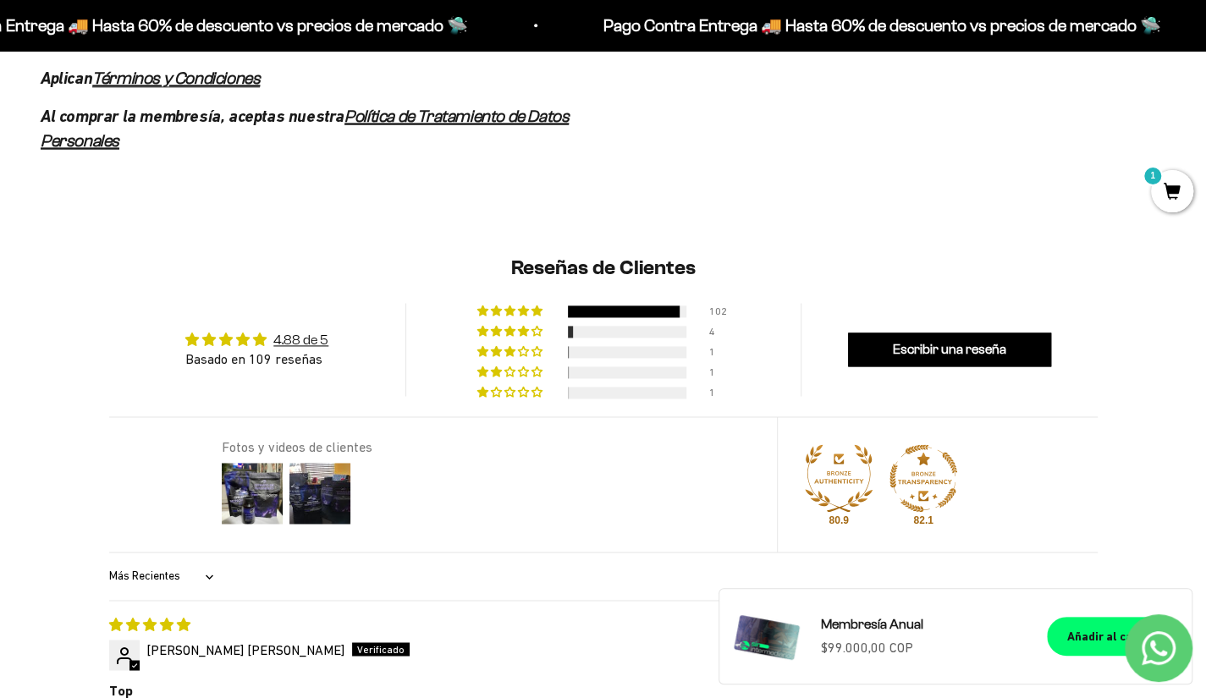
scroll to position [1211, 0]
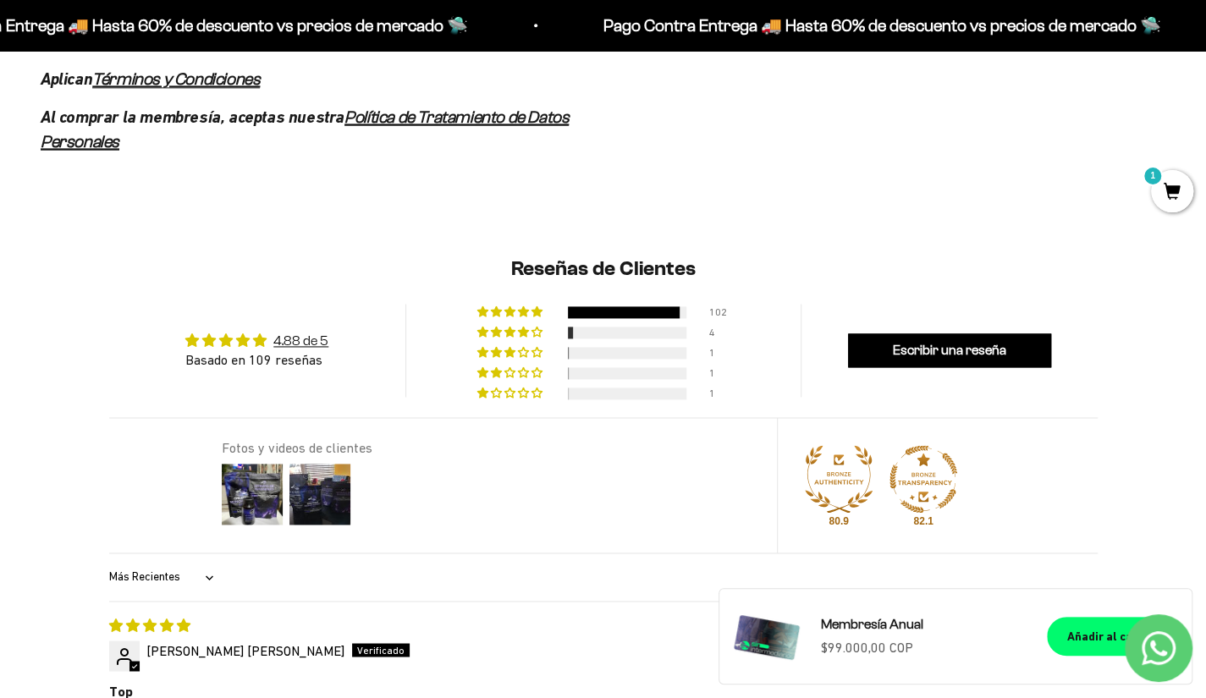
click at [1143, 654] on icon "Contact us on WhatsApp" at bounding box center [1159, 649] width 34 height 34
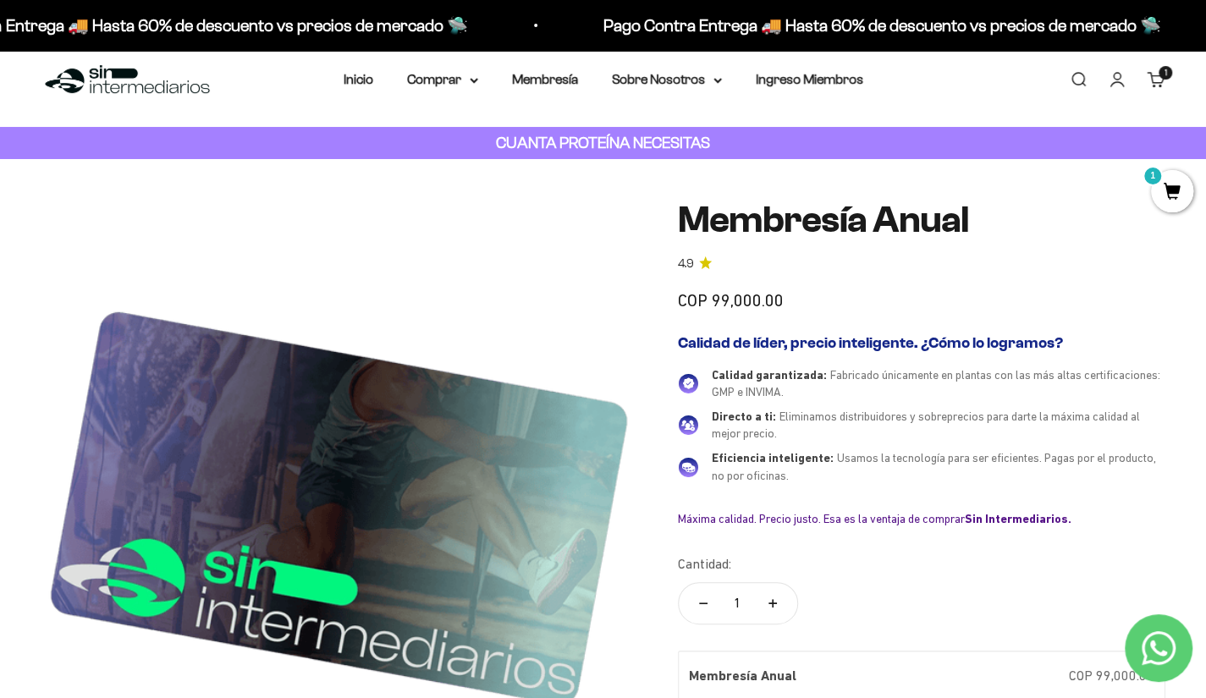
scroll to position [0, 0]
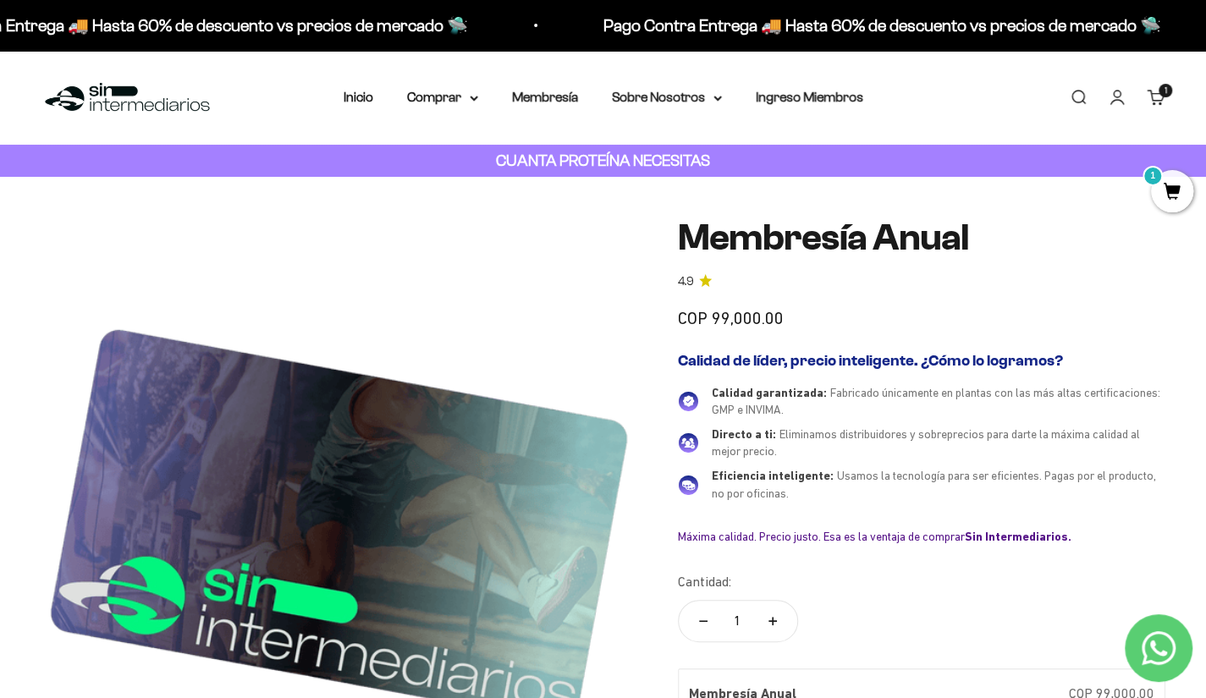
click at [1167, 97] on cart-count "1 artículo 1" at bounding box center [1166, 91] width 14 height 14
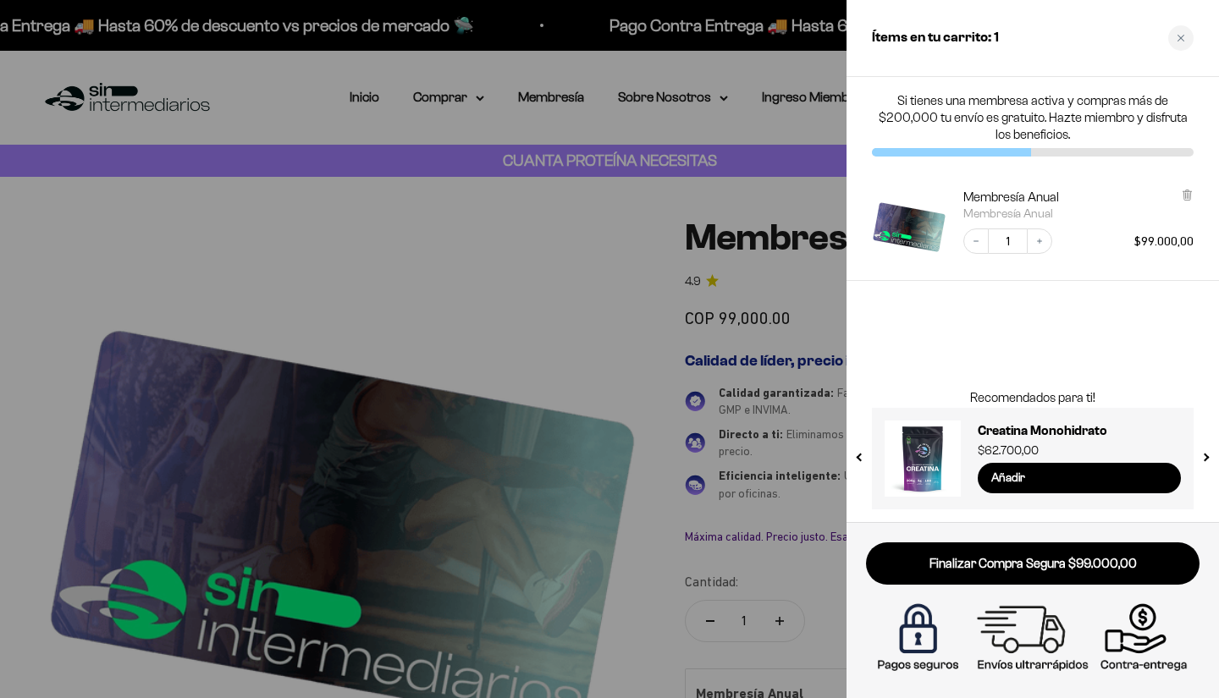
click at [1177, 187] on div "Membresía Anual Membresía Anual Decrease quantity 1 Increase quantity $99.000,00" at bounding box center [1024, 217] width 339 height 91
click at [1182, 193] on icon at bounding box center [1187, 195] width 13 height 13
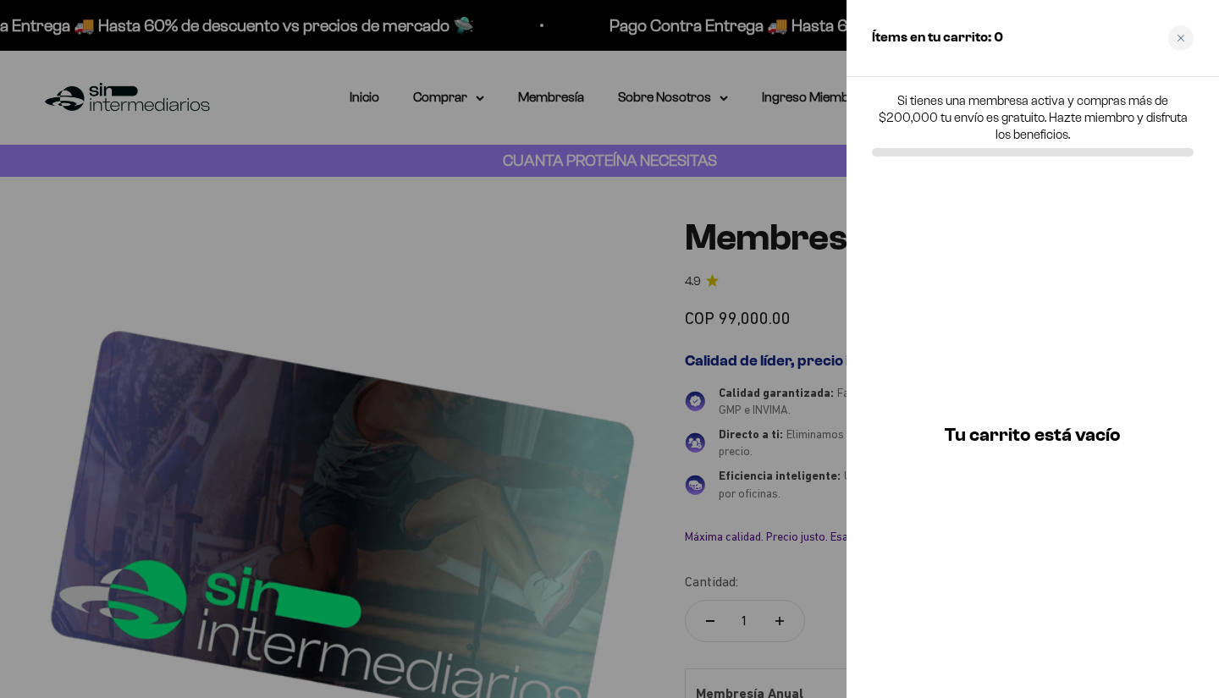
click at [449, 270] on div at bounding box center [609, 349] width 1219 height 698
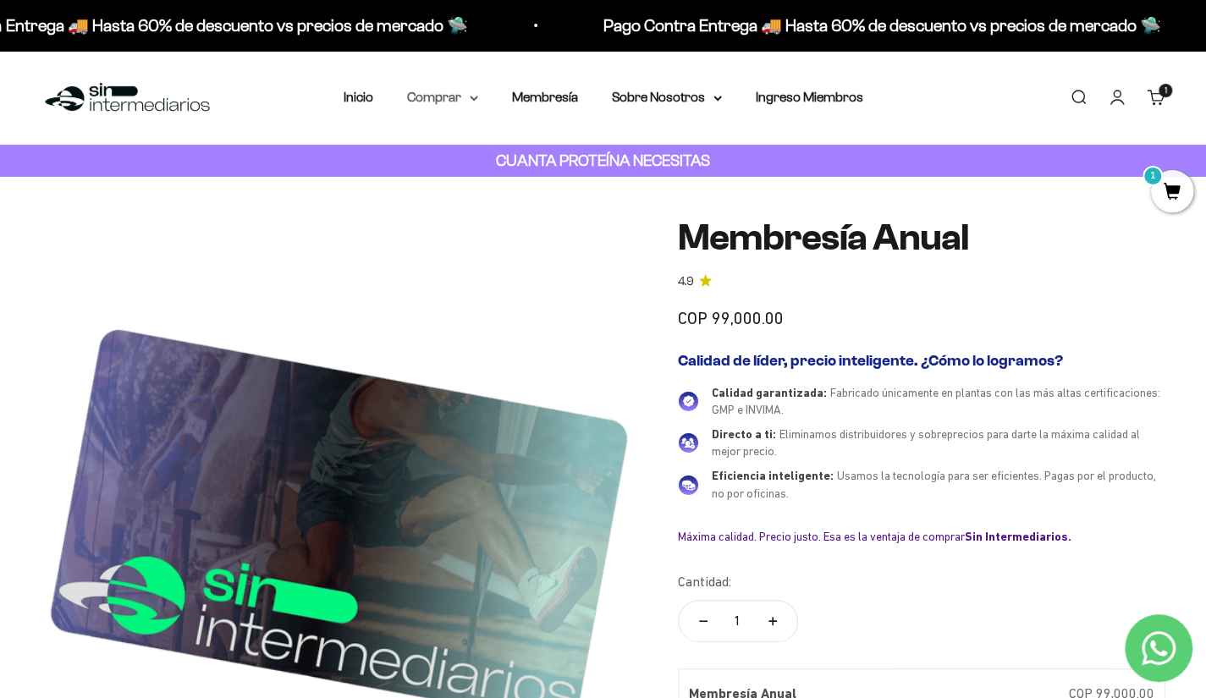
click at [440, 102] on summary "Comprar" at bounding box center [442, 97] width 71 height 22
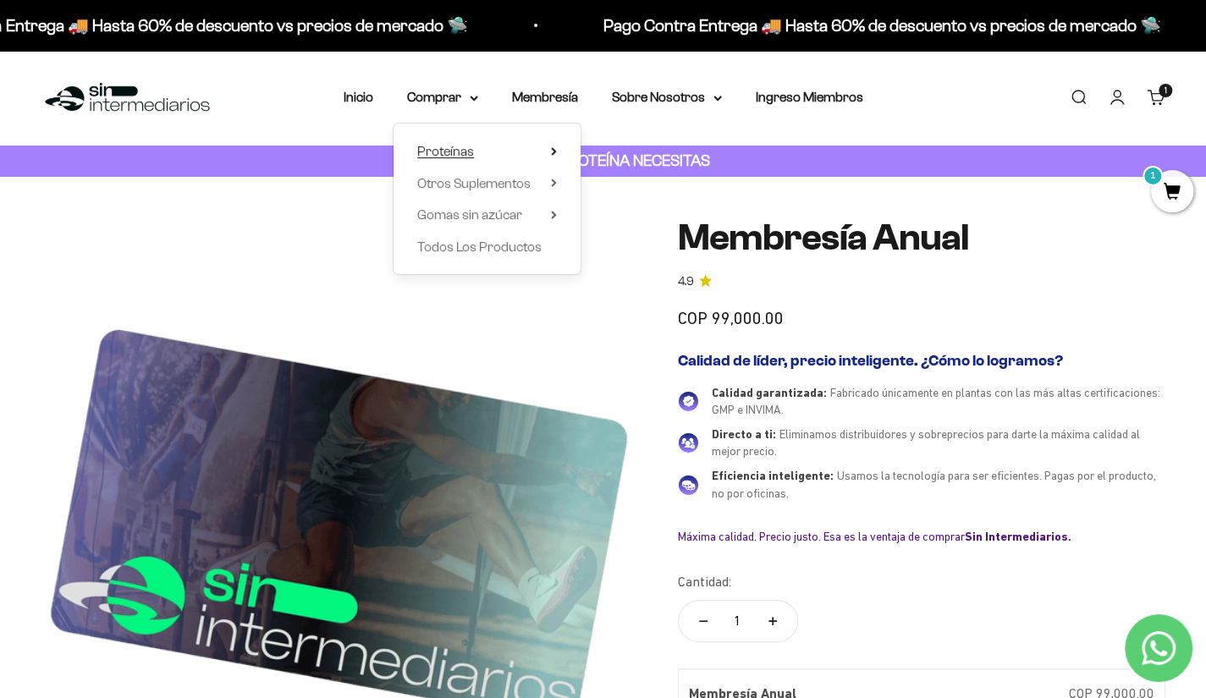
click at [476, 150] on summary "Proteínas" at bounding box center [487, 152] width 140 height 22
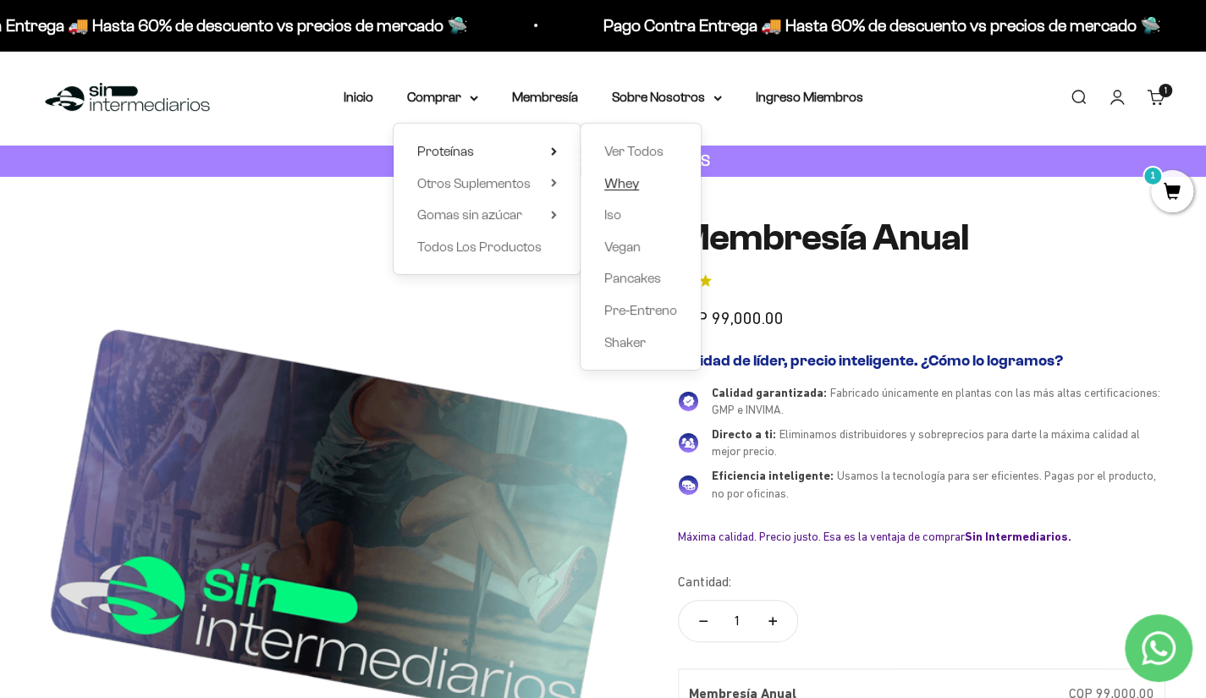
click at [626, 185] on span "Whey" at bounding box center [621, 183] width 35 height 14
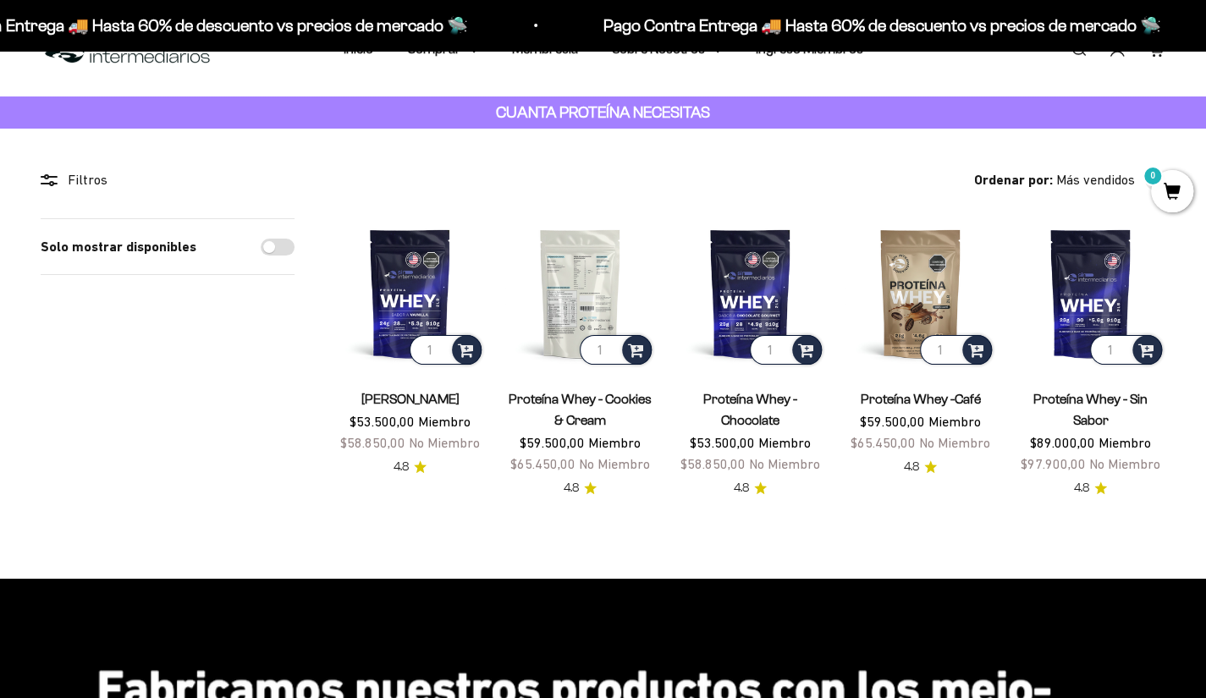
scroll to position [49, 0]
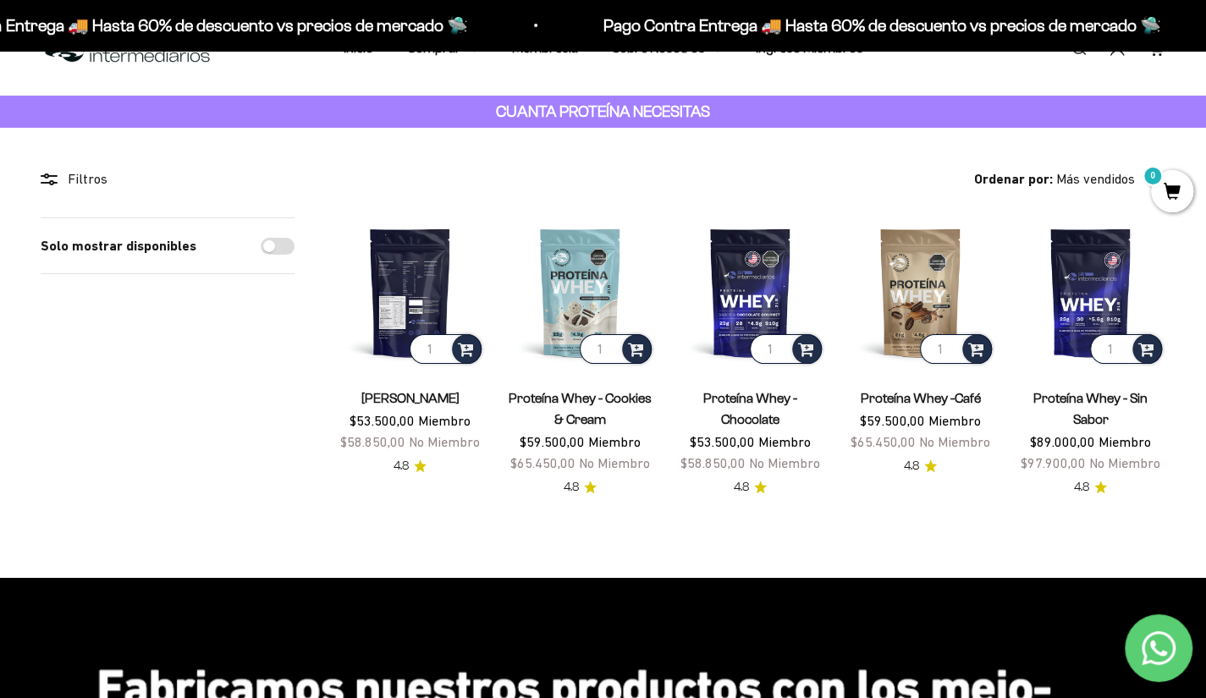
click at [408, 294] on img at bounding box center [410, 293] width 150 height 150
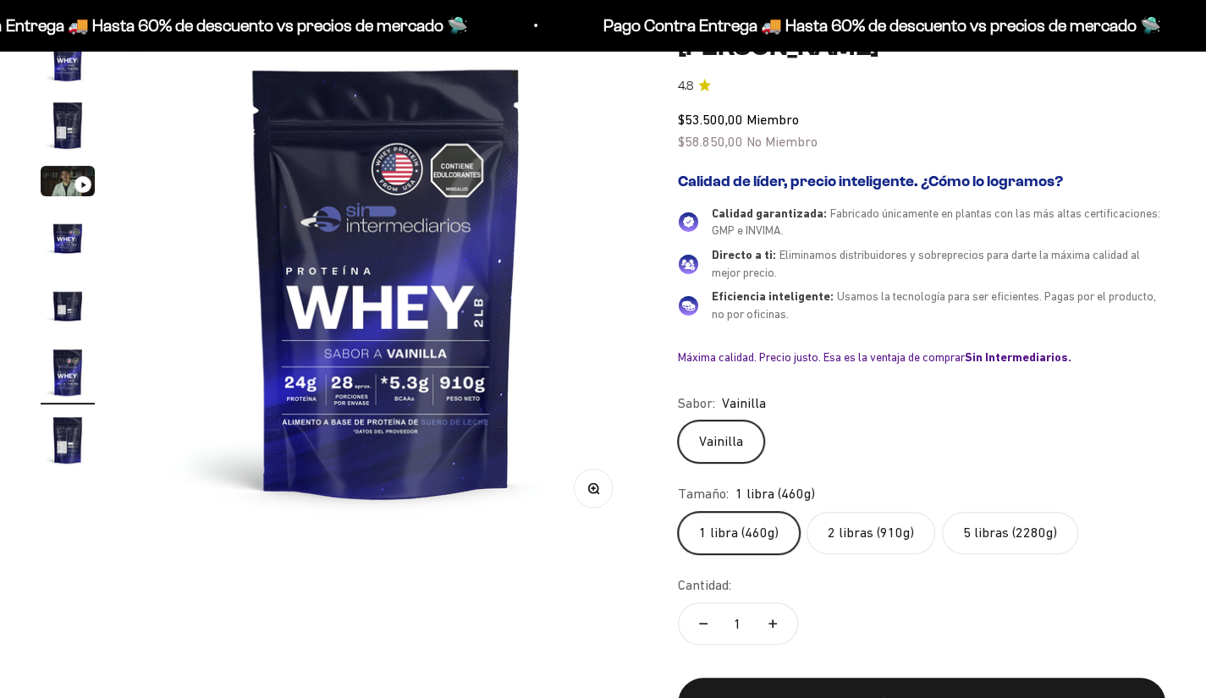
scroll to position [0, 2609]
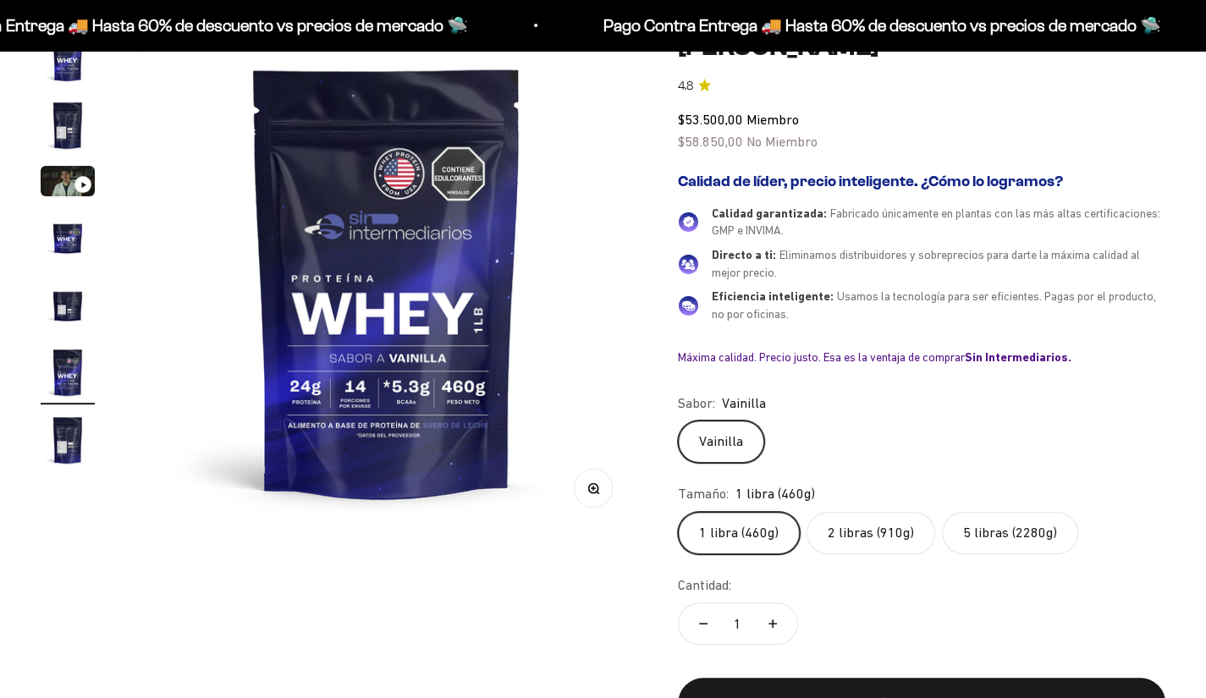
click at [858, 529] on label "2 libras (910g)" at bounding box center [871, 533] width 129 height 42
click at [678, 512] on input "2 libras (910g)" at bounding box center [677, 511] width 1 height 1
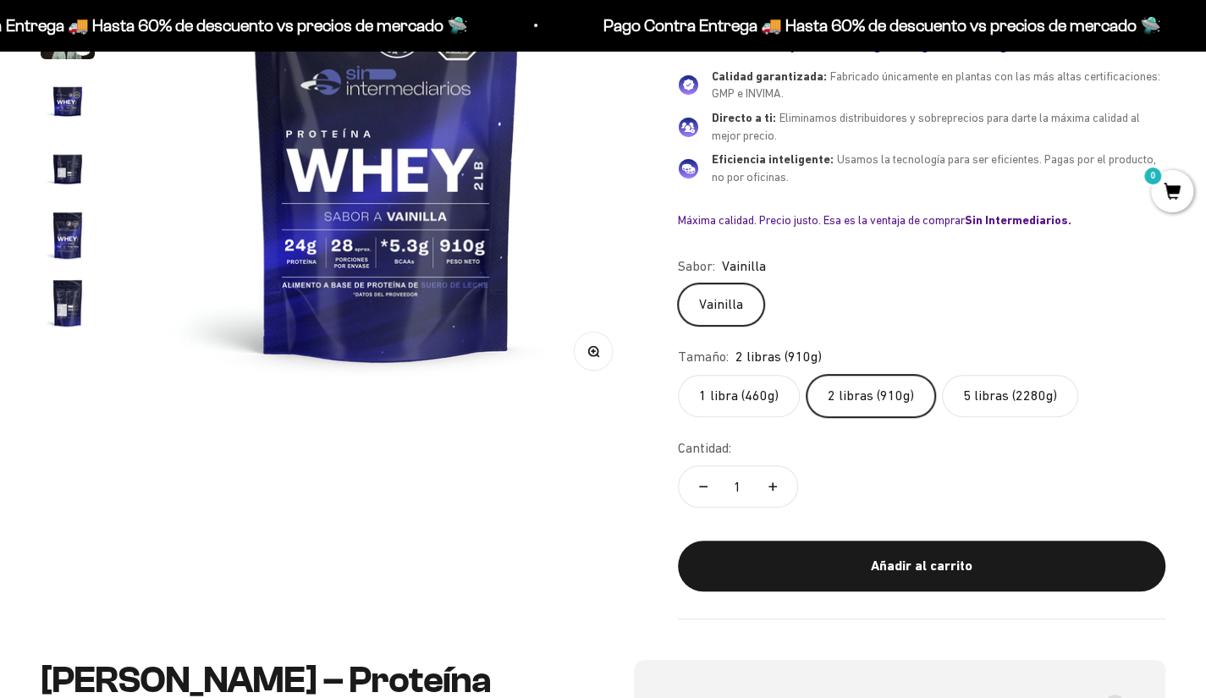
scroll to position [326, 0]
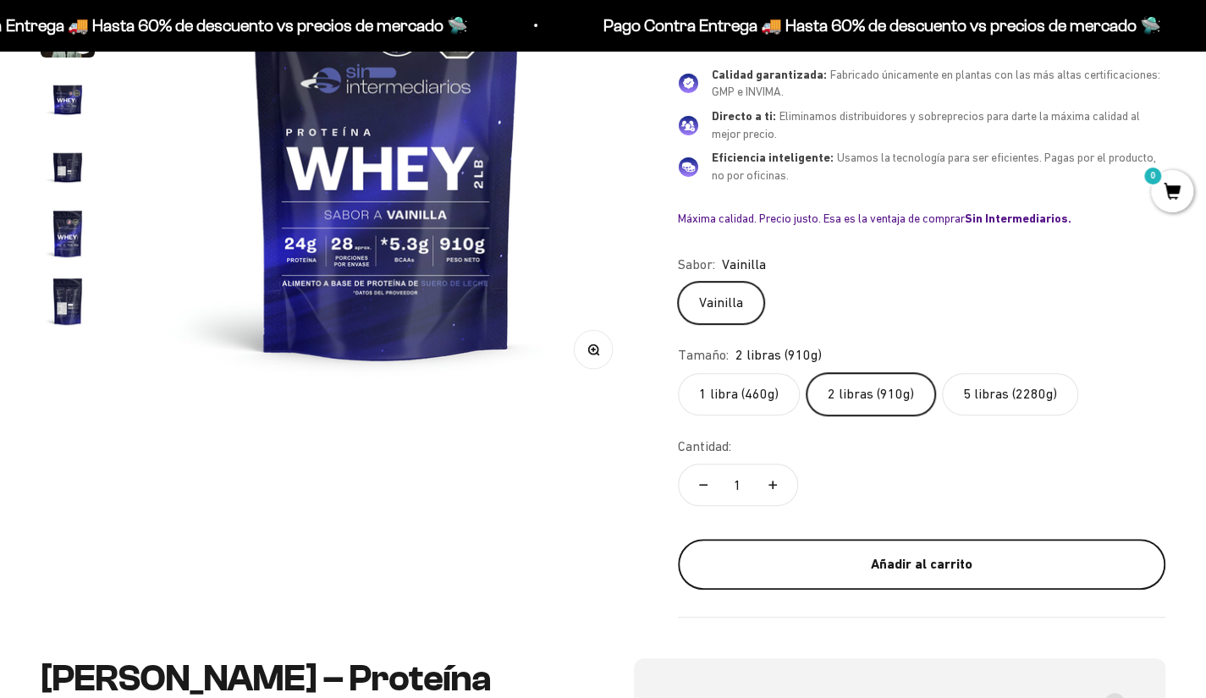
click at [851, 558] on div "Añadir al carrito" at bounding box center [922, 565] width 420 height 22
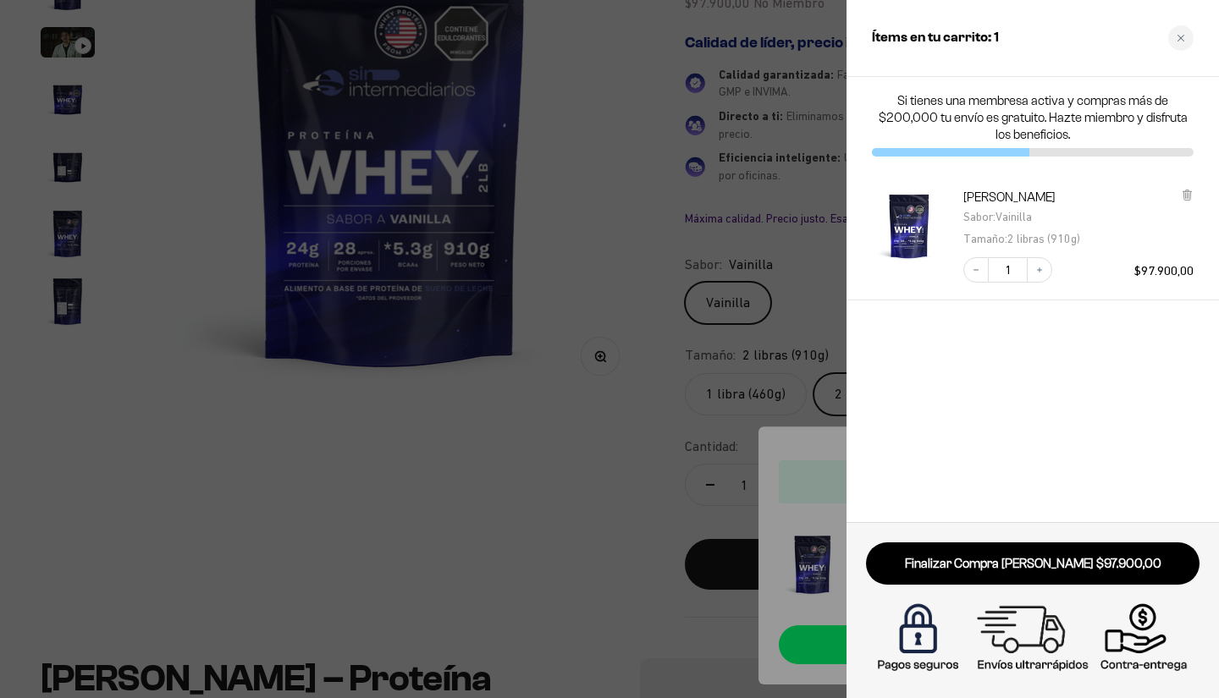
click at [556, 414] on div at bounding box center [609, 349] width 1219 height 698
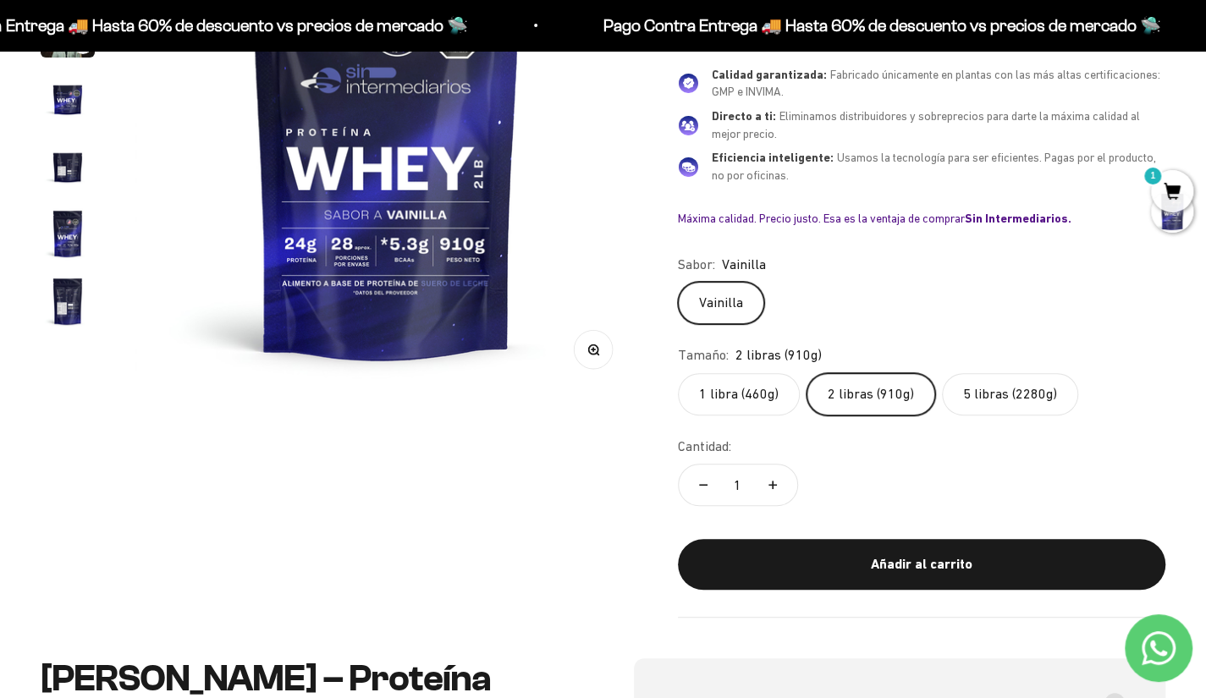
scroll to position [0, 0]
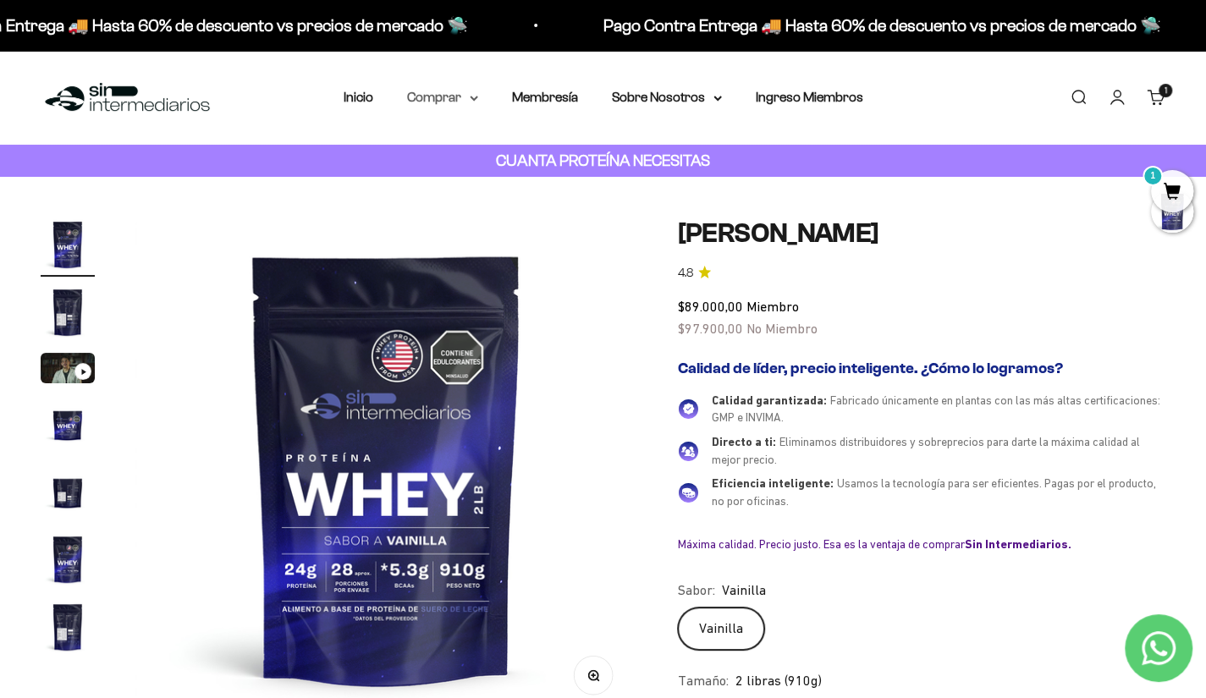
click at [457, 98] on summary "Comprar" at bounding box center [442, 97] width 71 height 22
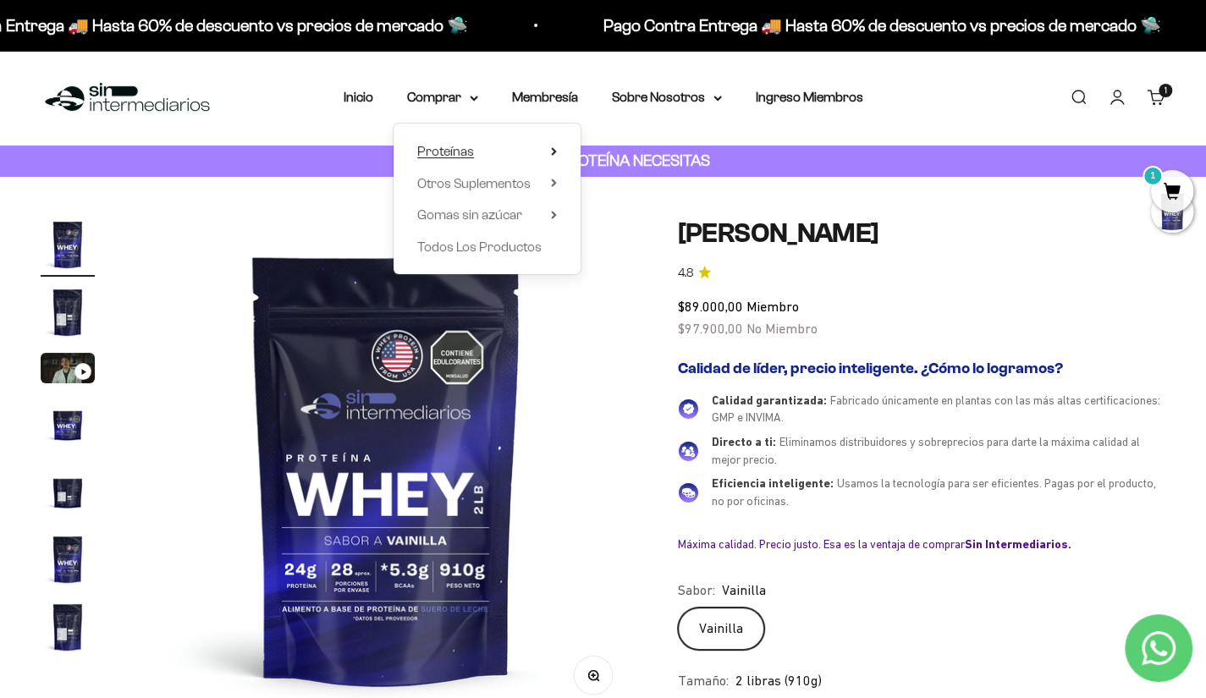
click at [552, 152] on icon at bounding box center [554, 151] width 6 height 8
click at [501, 189] on span "Otros Suplementos" at bounding box center [473, 183] width 113 height 14
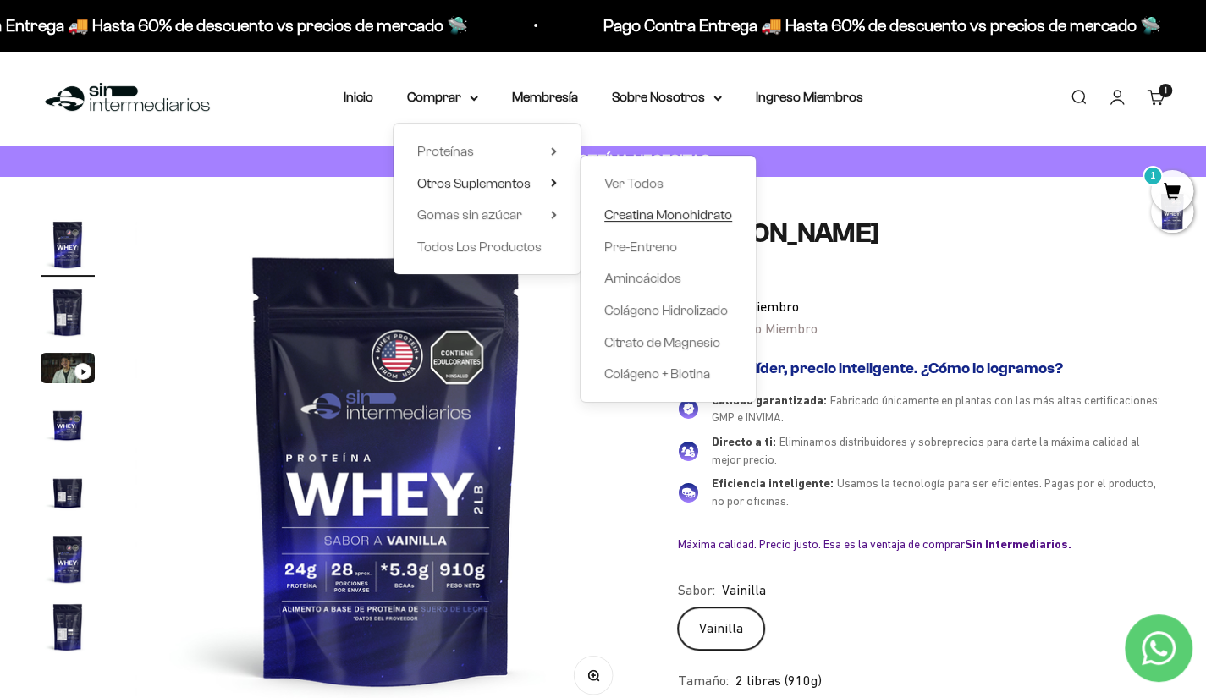
click at [654, 214] on span "Creatina Monohidrato" at bounding box center [668, 214] width 128 height 14
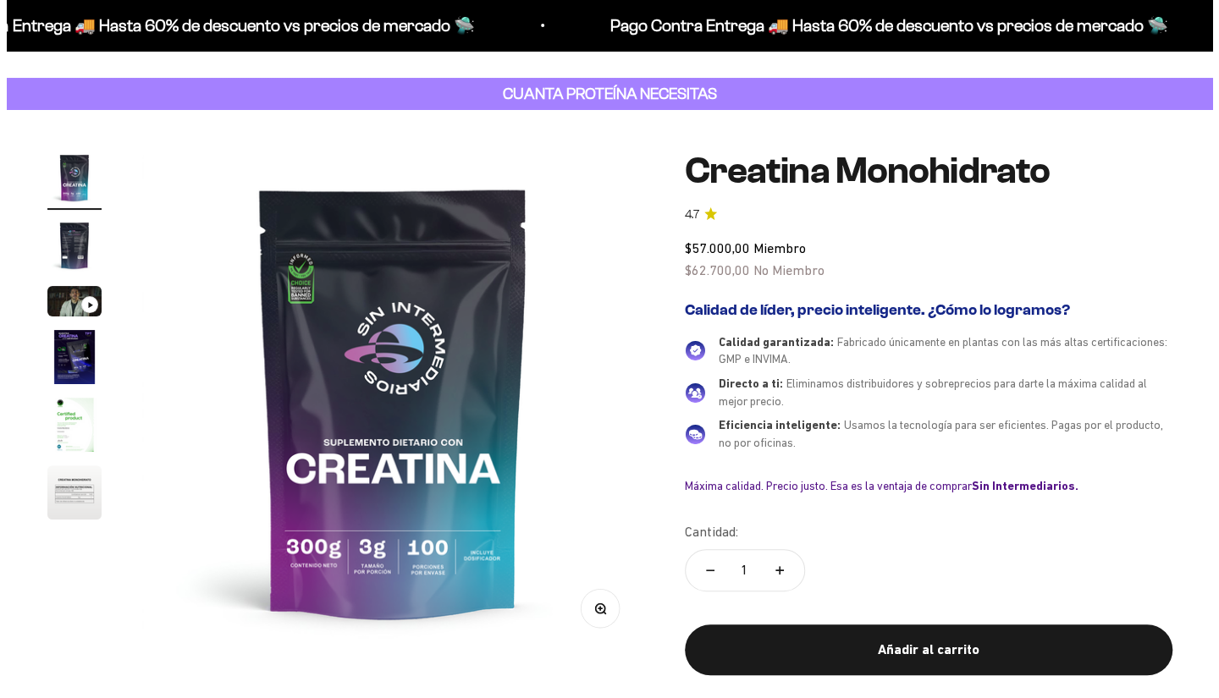
scroll to position [76, 0]
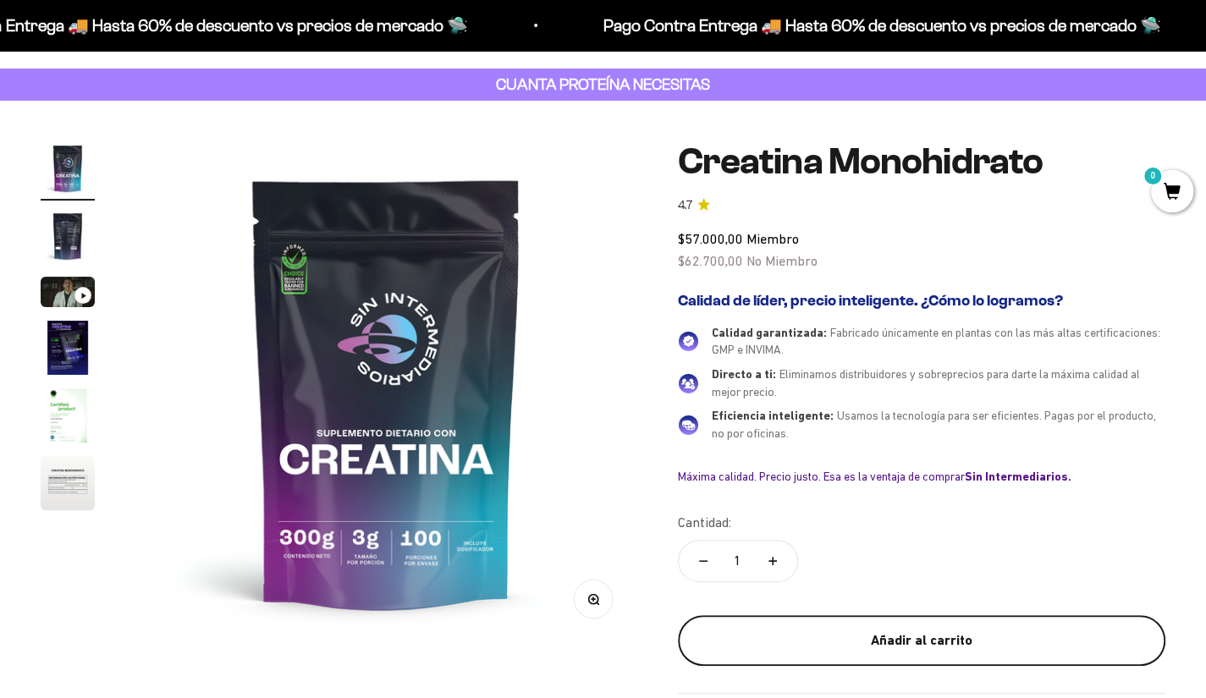
click at [891, 634] on div "Añadir al carrito" at bounding box center [922, 641] width 420 height 22
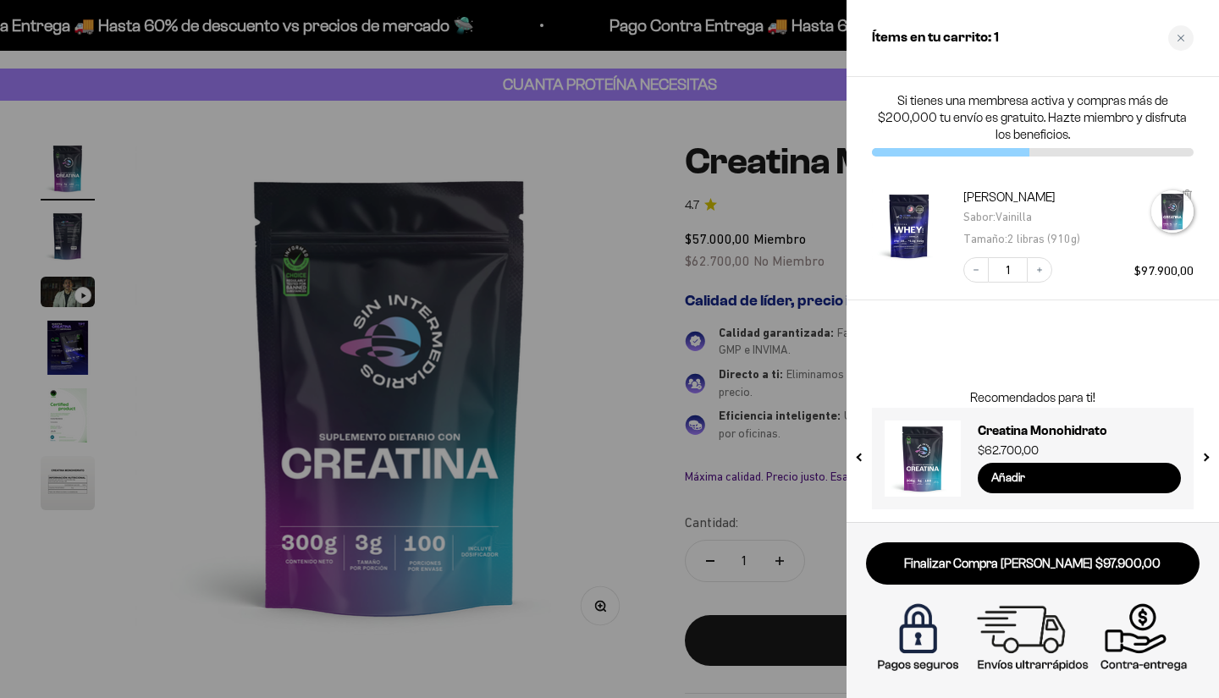
scroll to position [0, 0]
click at [626, 153] on div at bounding box center [609, 349] width 1219 height 698
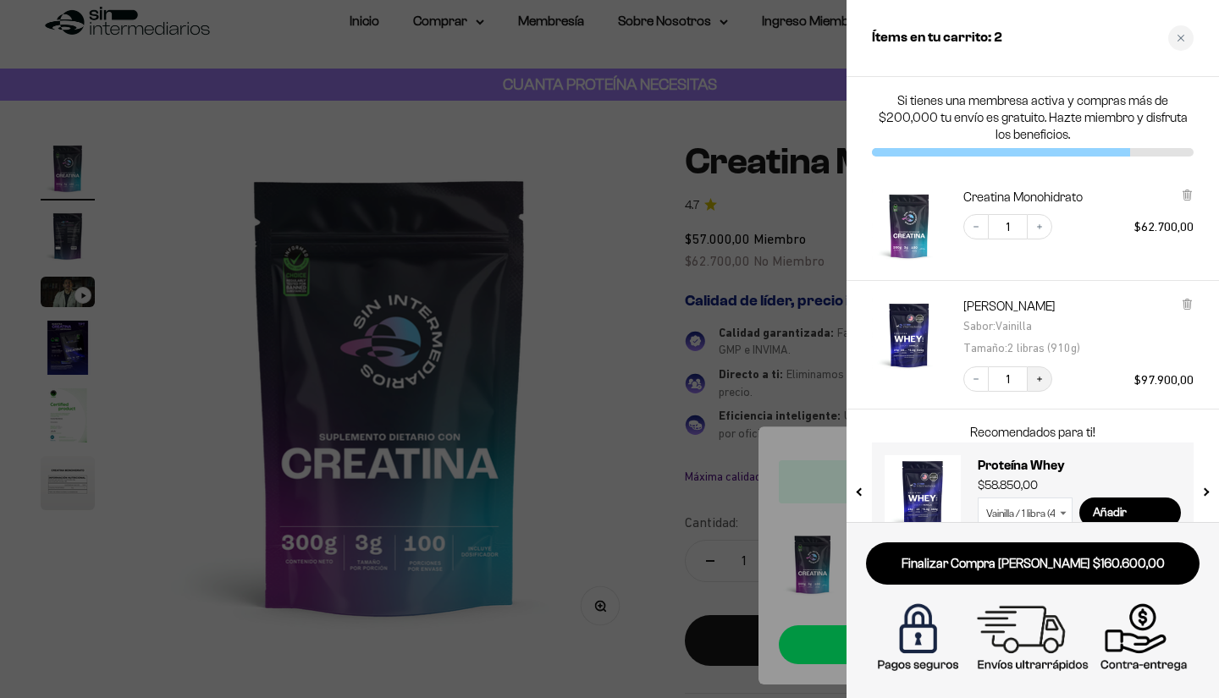
click at [1041, 384] on button "Increase quantity" at bounding box center [1039, 379] width 25 height 25
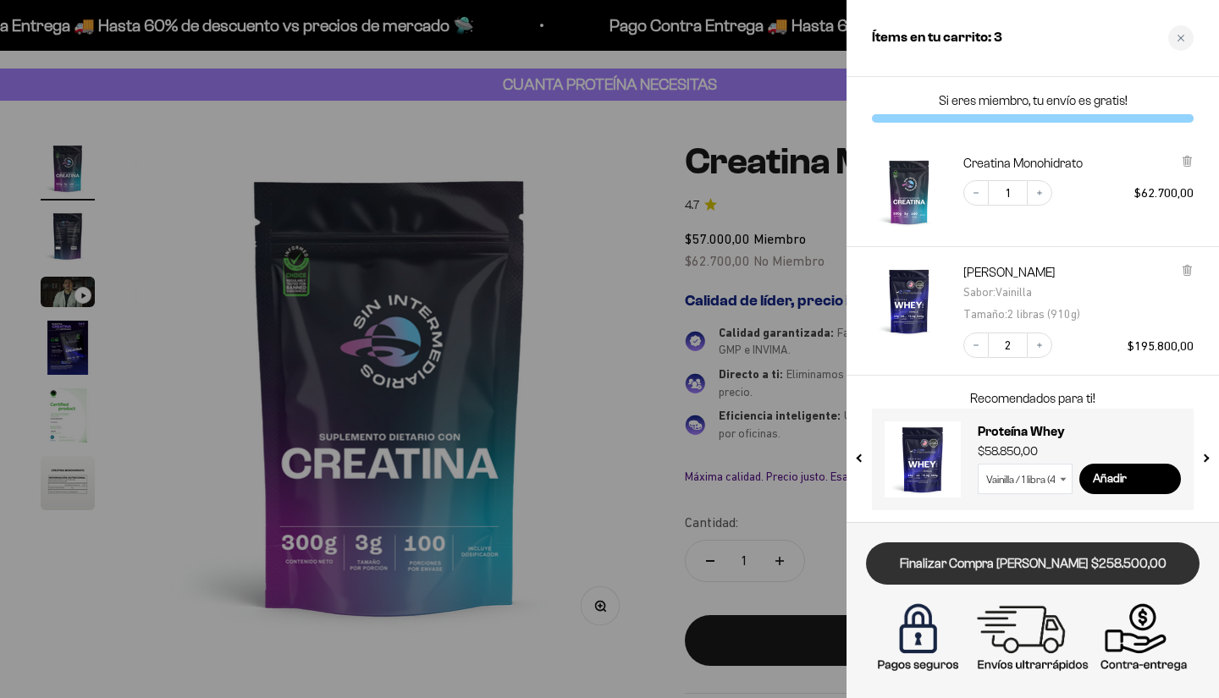
click at [997, 563] on link "Finalizar Compra [PERSON_NAME] $258.500,00" at bounding box center [1033, 564] width 334 height 43
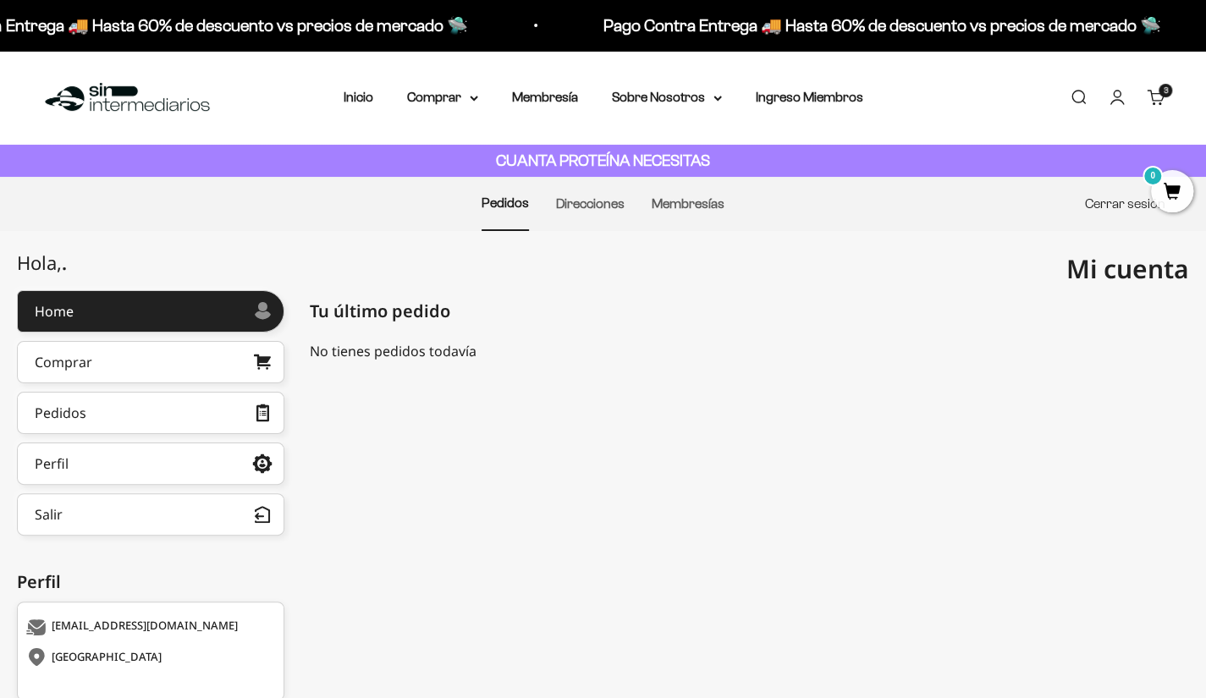
click at [1118, 199] on link "Cerrar sesión" at bounding box center [1125, 203] width 80 height 14
click at [1173, 197] on span "3" at bounding box center [1172, 191] width 42 height 42
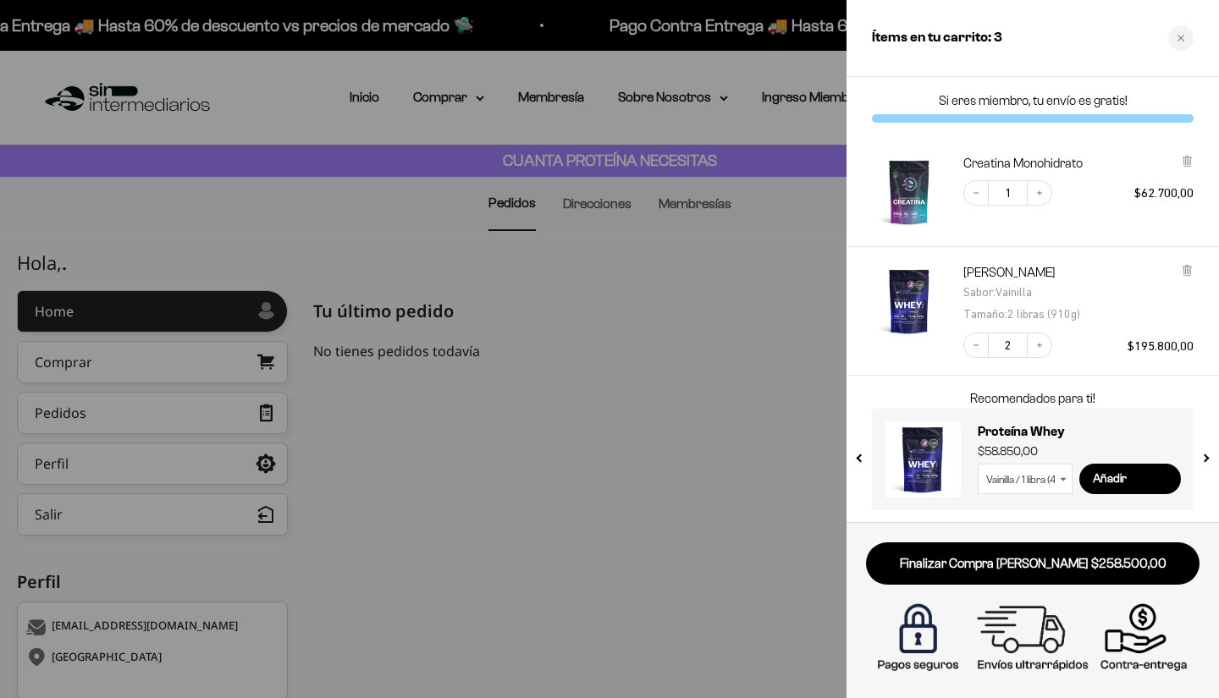
click at [831, 328] on div at bounding box center [609, 349] width 1219 height 698
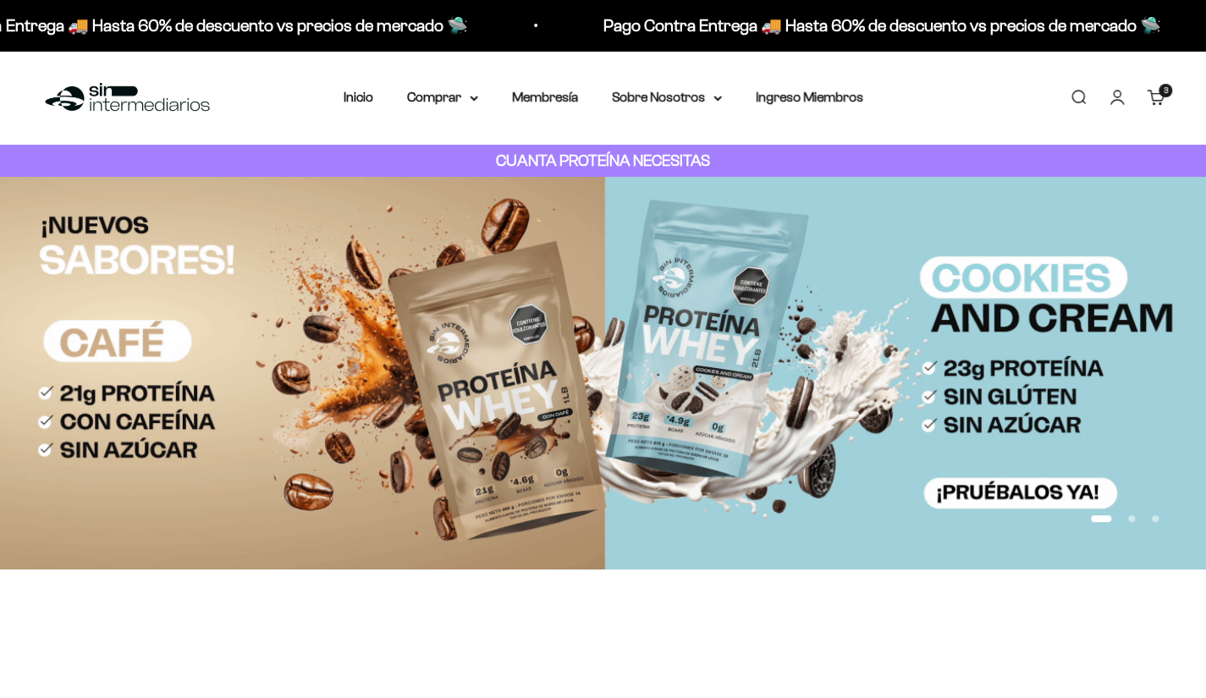
click at [1108, 99] on link "Iniciar sesión" at bounding box center [1117, 97] width 19 height 19
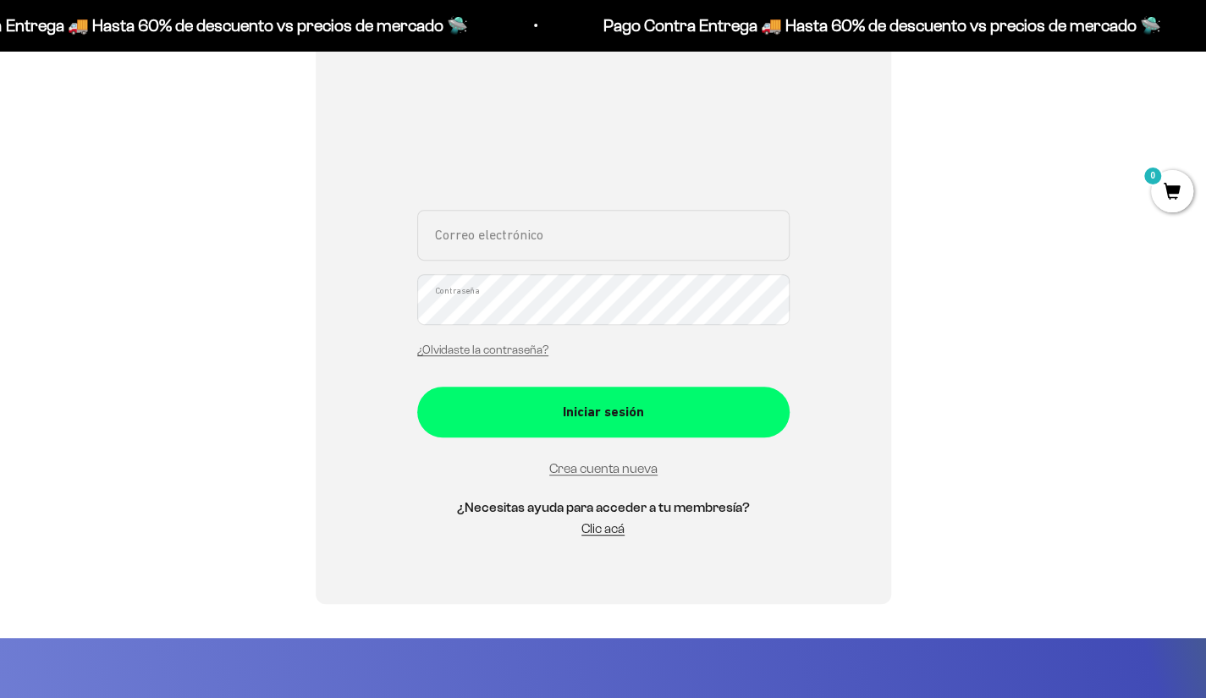
scroll to position [153, 0]
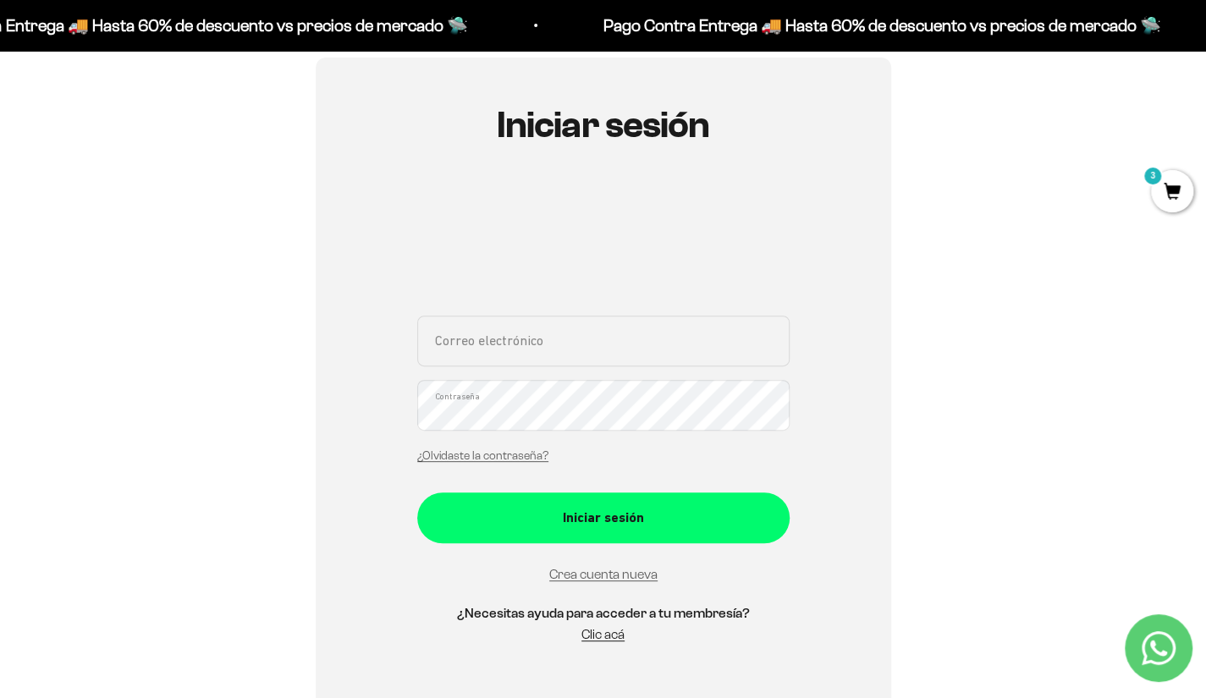
click at [474, 325] on input "Correo electrónico" at bounding box center [603, 341] width 373 height 51
type input "[EMAIL_ADDRESS][DOMAIN_NAME]"
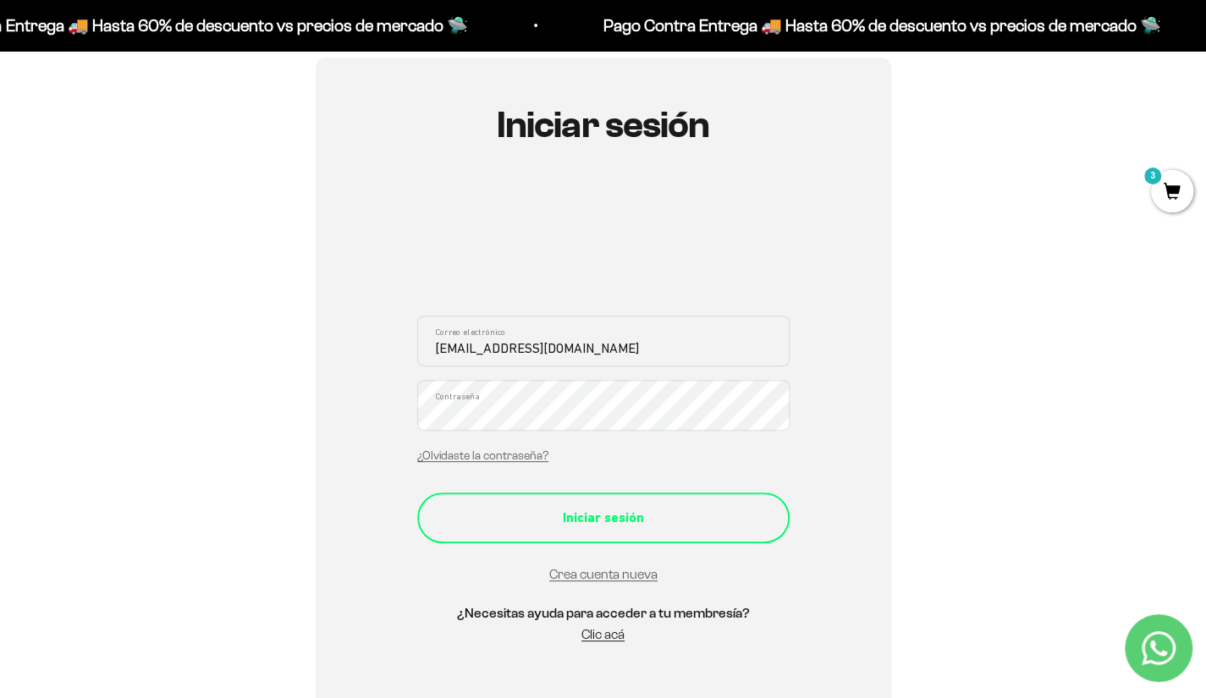
click at [573, 519] on div "Iniciar sesión" at bounding box center [603, 518] width 305 height 22
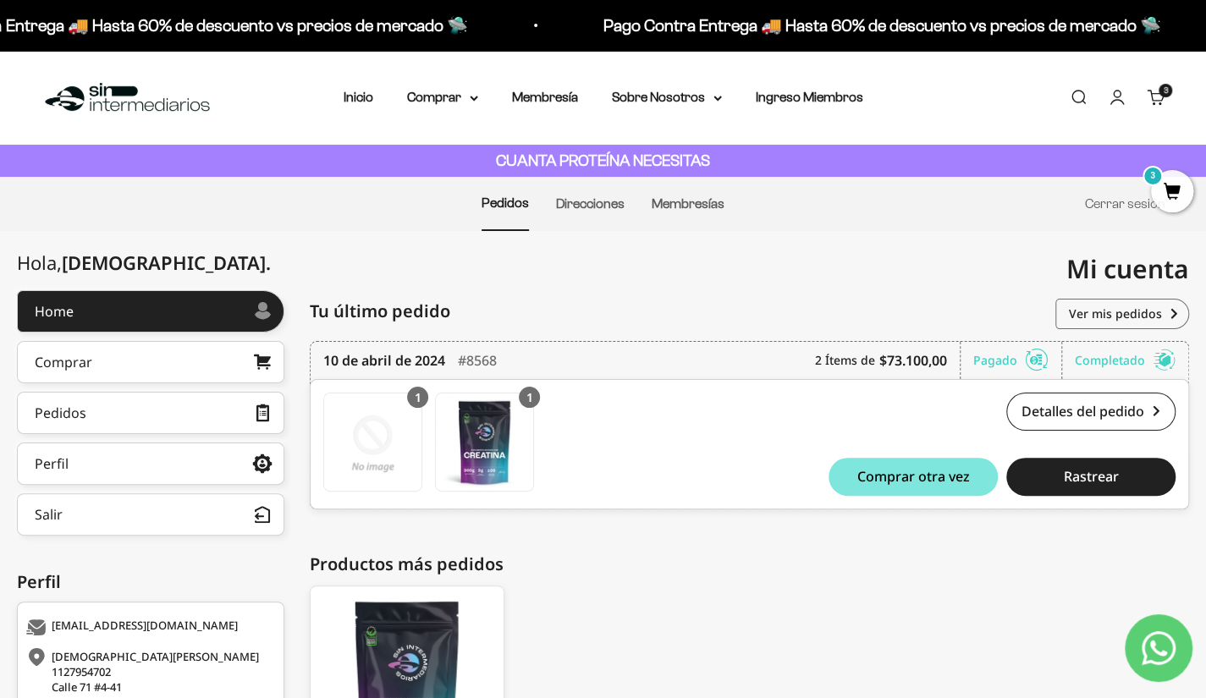
click at [1181, 192] on span "3" at bounding box center [1172, 191] width 42 height 42
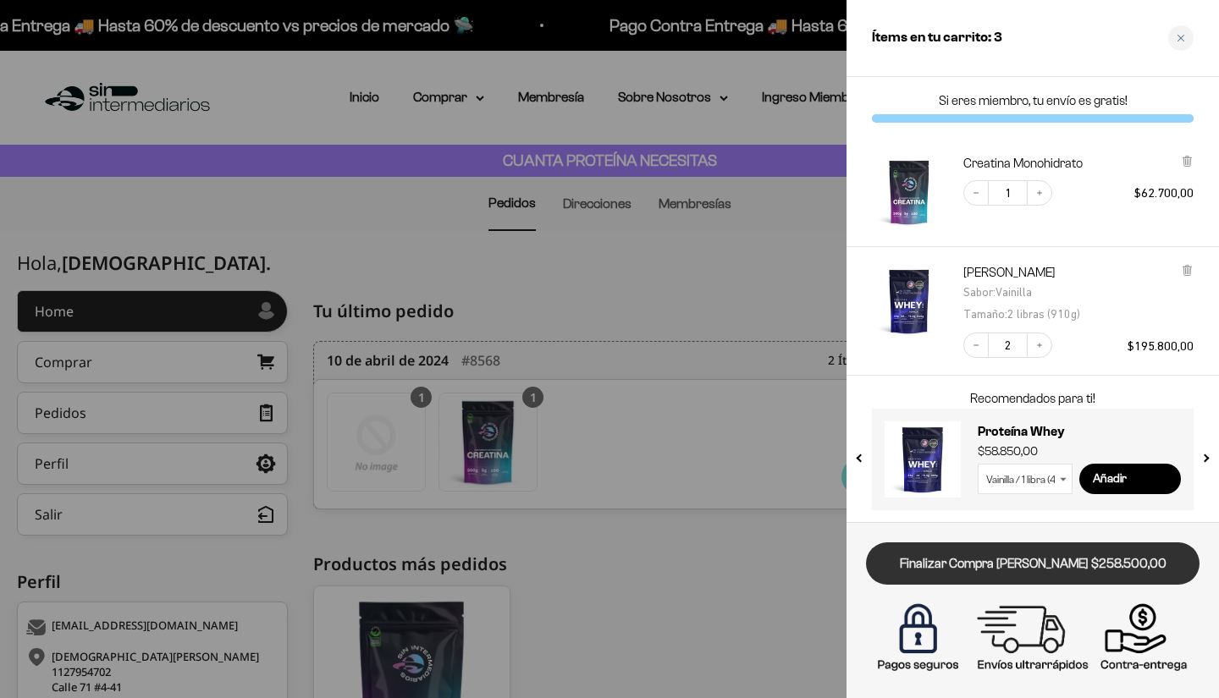
click at [1022, 568] on link "Finalizar Compra [PERSON_NAME] $258.500,00" at bounding box center [1033, 564] width 334 height 43
